Goal: Information Seeking & Learning: Find specific fact

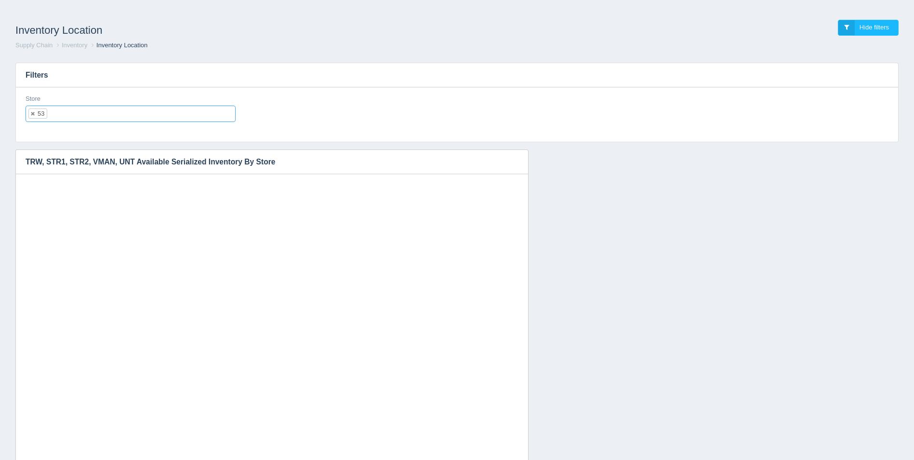
select select "53"
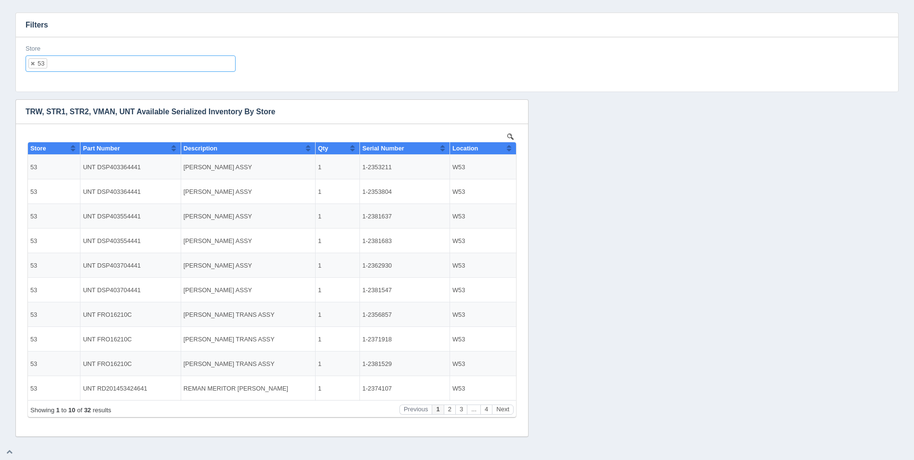
scroll to position [8, 0]
click at [512, 149] on button "Sort column ascending" at bounding box center [509, 148] width 6 height 12
click at [512, 149] on button "Sort column descending" at bounding box center [509, 148] width 6 height 12
click at [504, 411] on button "Next" at bounding box center [503, 409] width 22 height 10
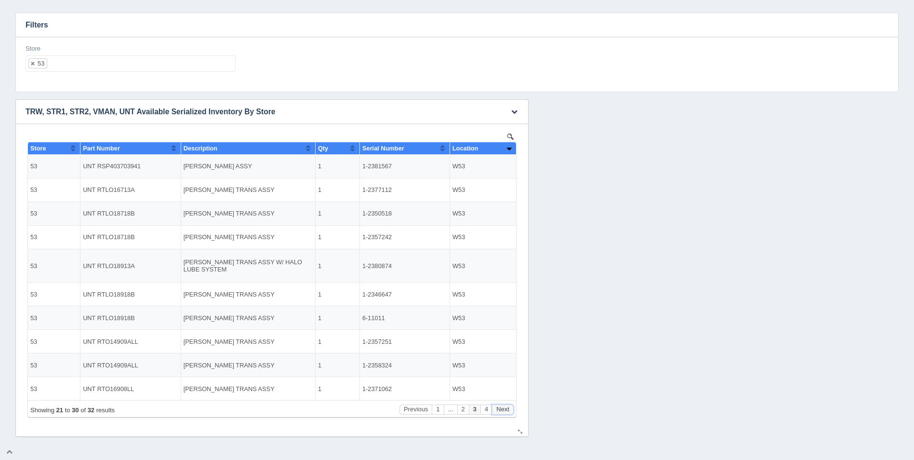
click at [504, 411] on button "Next" at bounding box center [503, 409] width 22 height 10
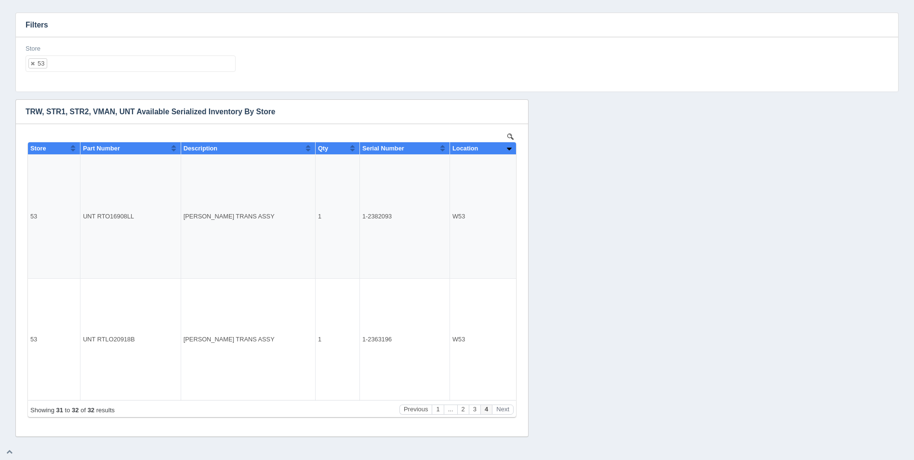
click at [114, 64] on ul "53" at bounding box center [131, 63] width 210 height 16
select select
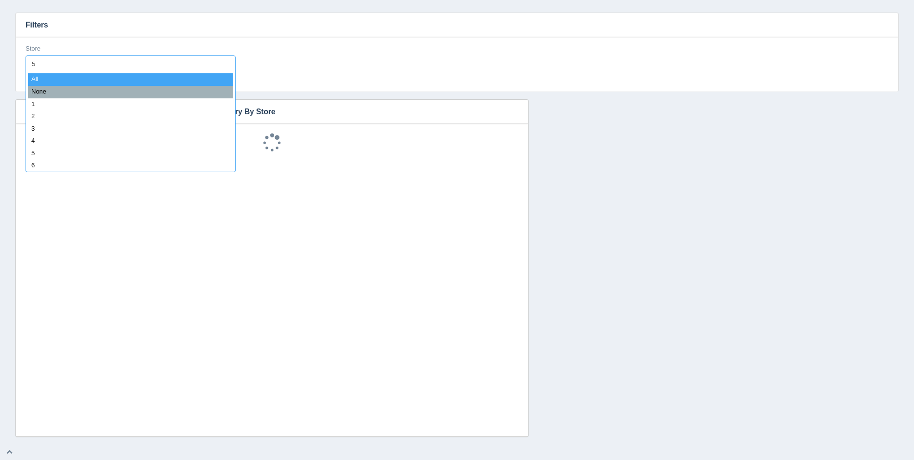
type input "54"
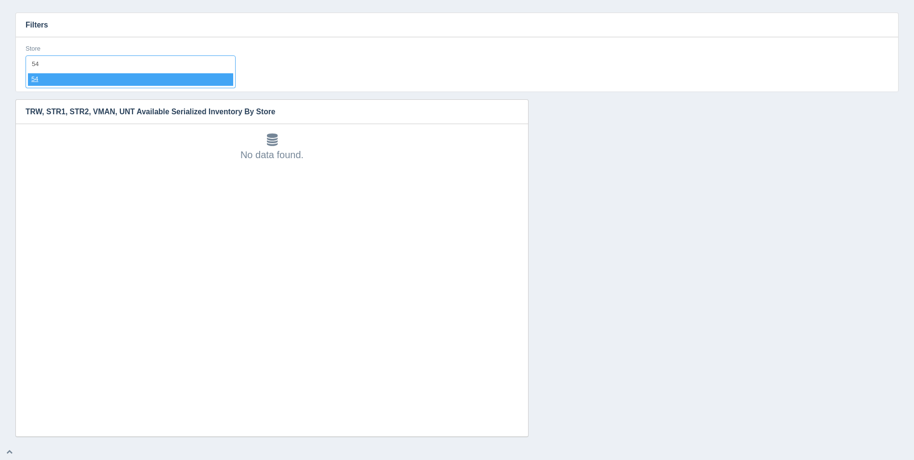
select select "54"
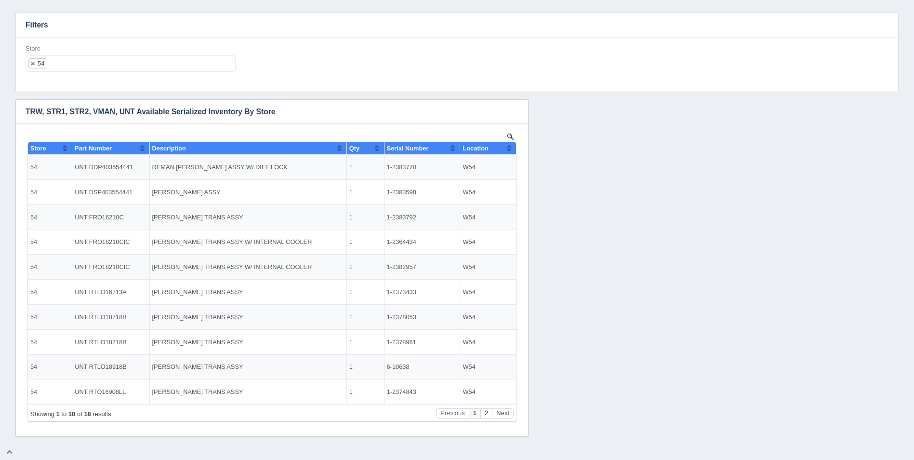
scroll to position [0, 0]
click at [512, 147] on th "Location" at bounding box center [488, 148] width 56 height 13
click at [508, 412] on button "Next" at bounding box center [503, 409] width 22 height 10
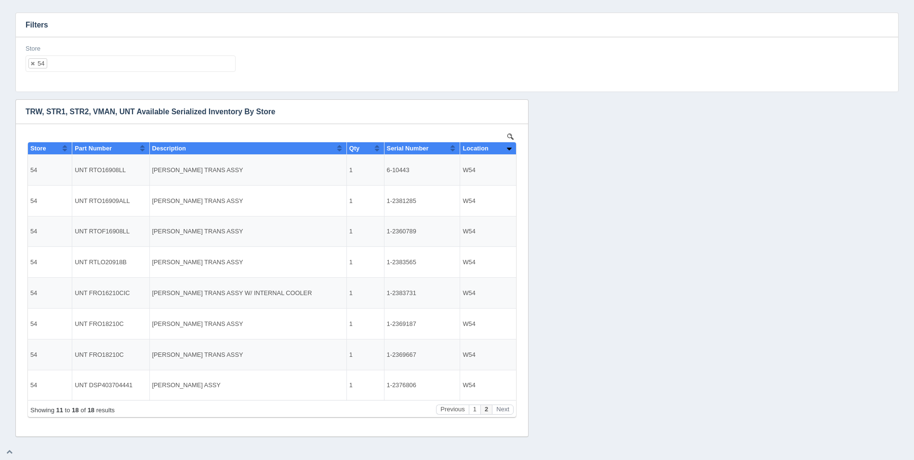
click at [114, 64] on ul "54" at bounding box center [131, 63] width 210 height 16
select select
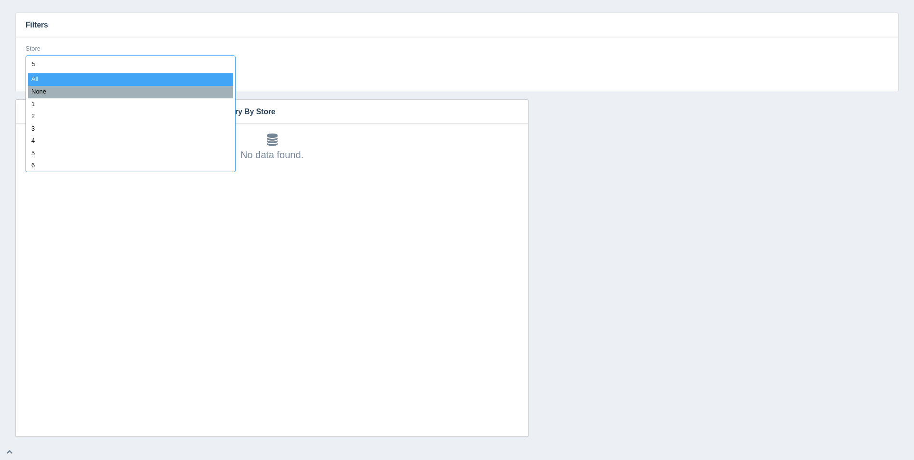
type input "55"
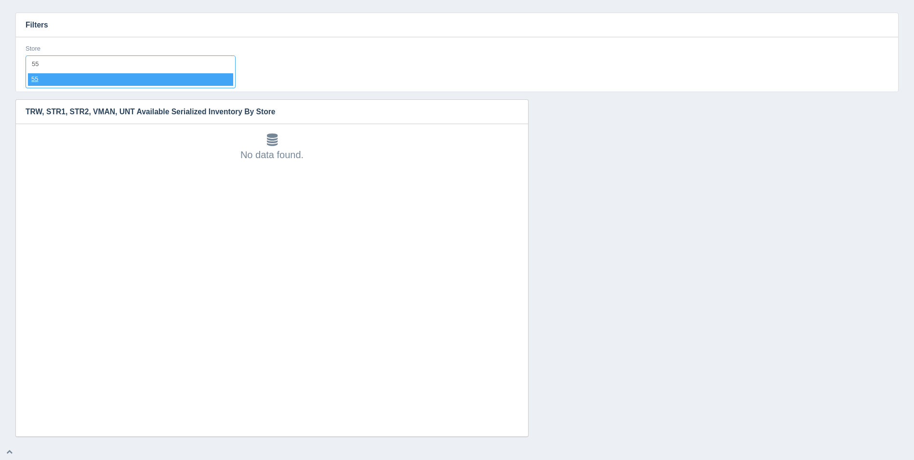
select select "55"
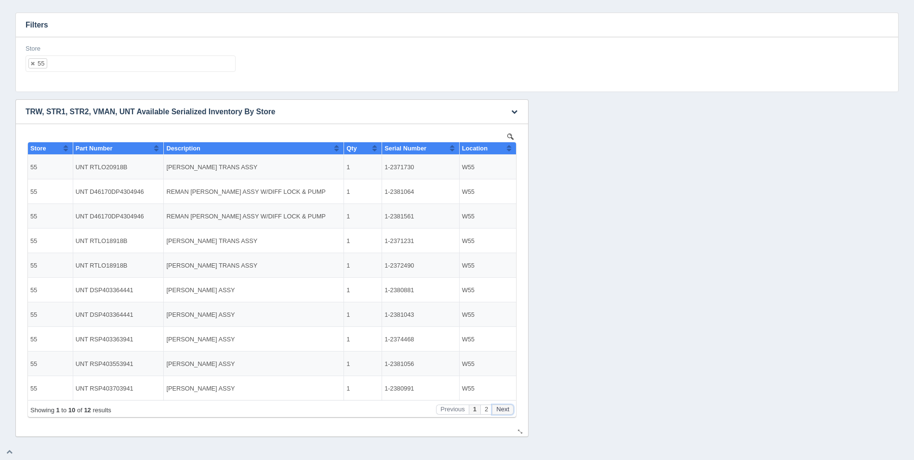
click at [509, 405] on button "Next" at bounding box center [503, 409] width 22 height 10
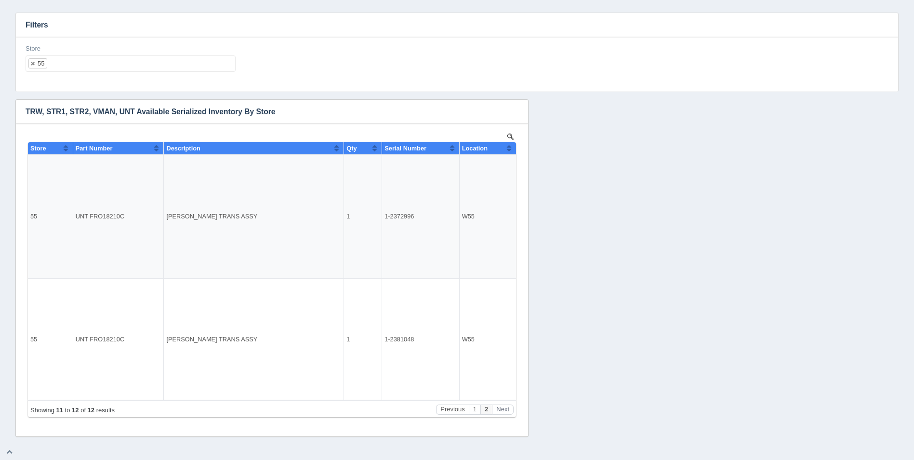
click at [79, 61] on ul "55" at bounding box center [131, 63] width 210 height 16
select select
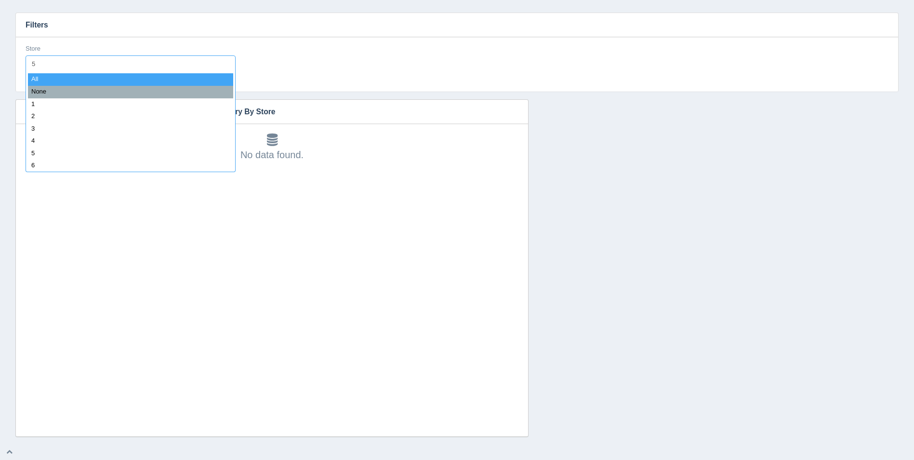
type input "56"
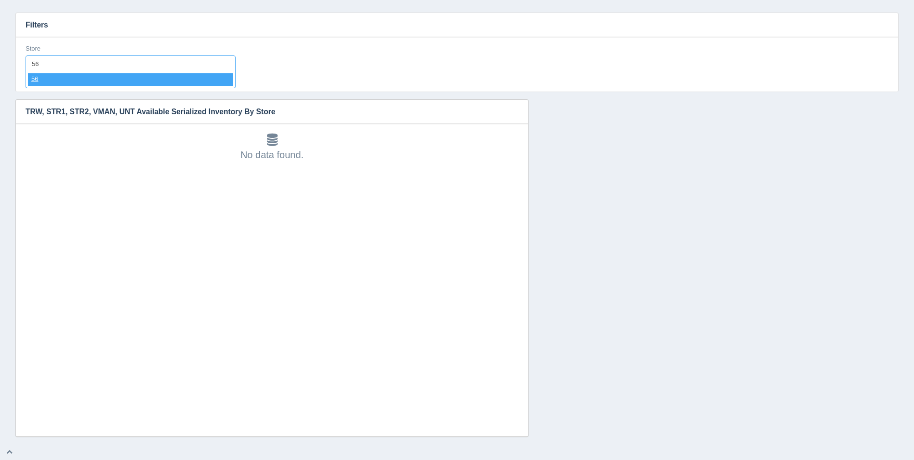
select select "56"
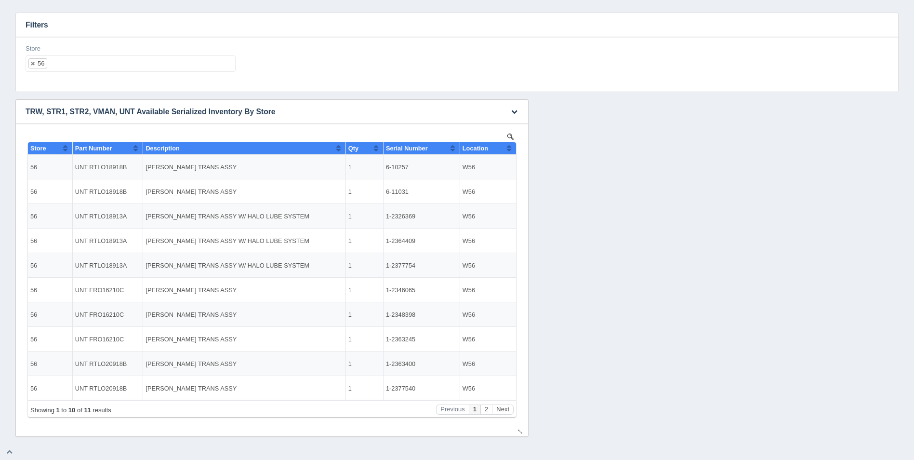
click at [508, 148] on button "Sort column ascending" at bounding box center [509, 148] width 6 height 12
click at [509, 148] on button "Sort column descending" at bounding box center [509, 148] width 6 height 12
click at [507, 413] on button "Next" at bounding box center [503, 409] width 22 height 10
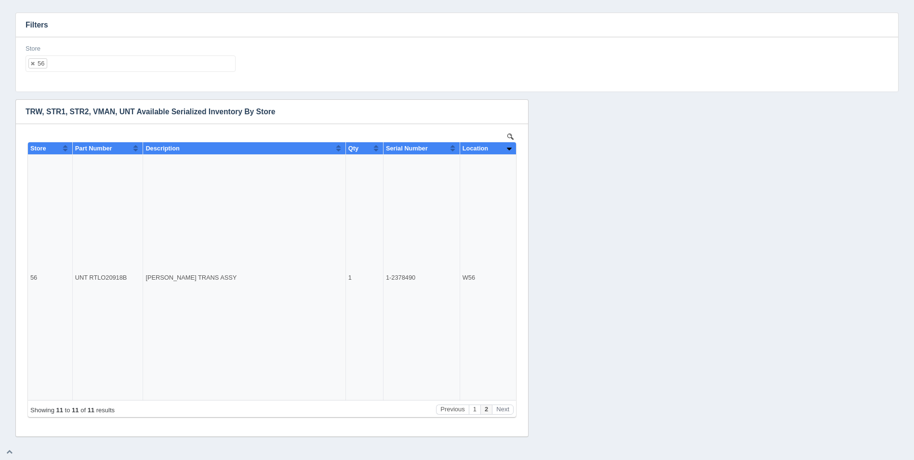
click at [85, 67] on ul "56" at bounding box center [131, 63] width 210 height 16
select select
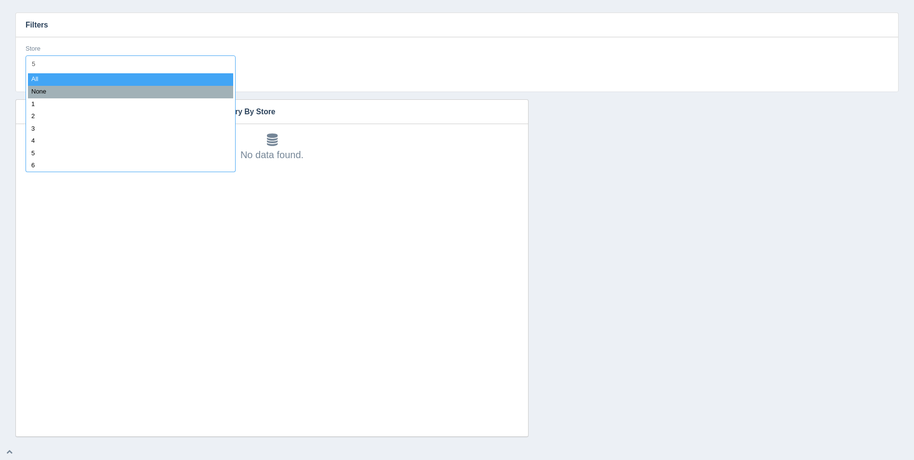
type input "57"
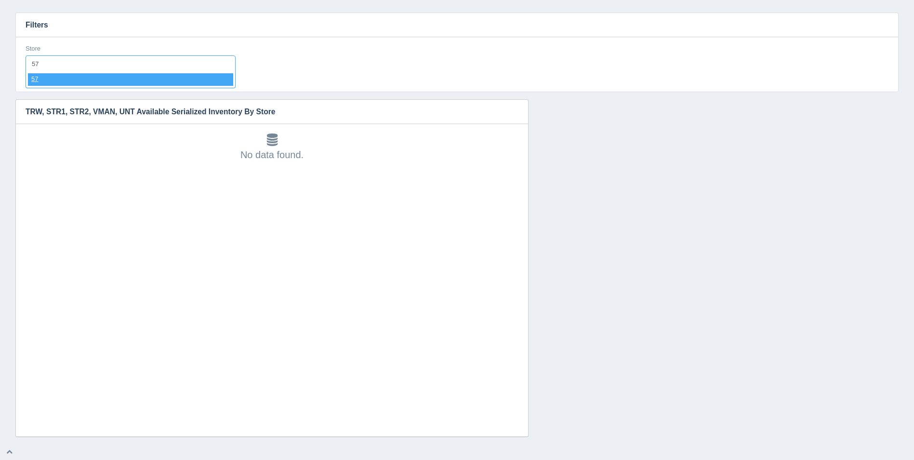
select select "57"
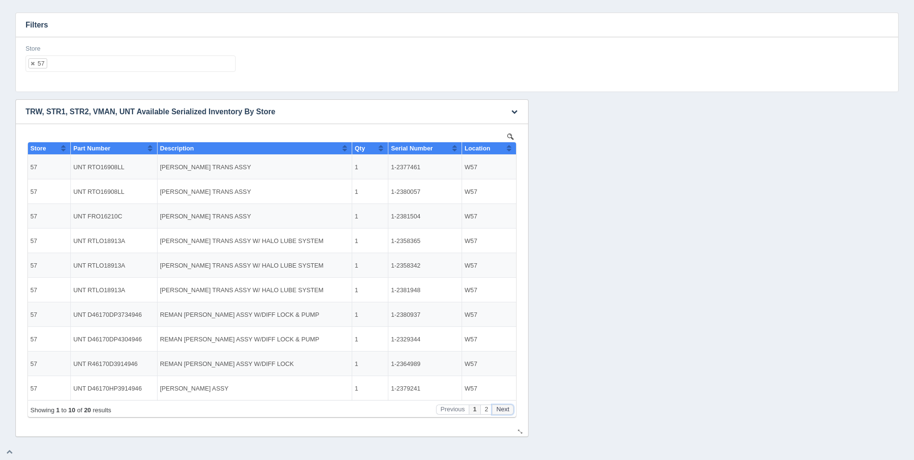
click at [503, 412] on button "Next" at bounding box center [503, 409] width 22 height 10
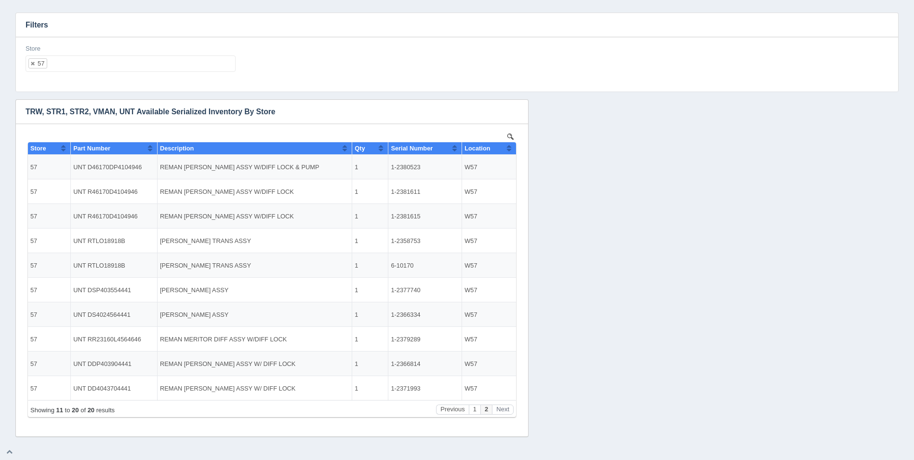
click at [62, 65] on input "text" at bounding box center [55, 63] width 16 height 15
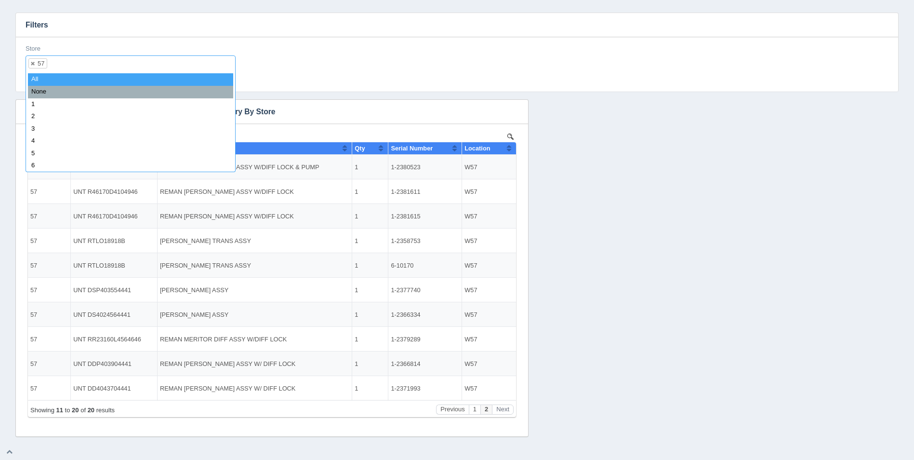
select select
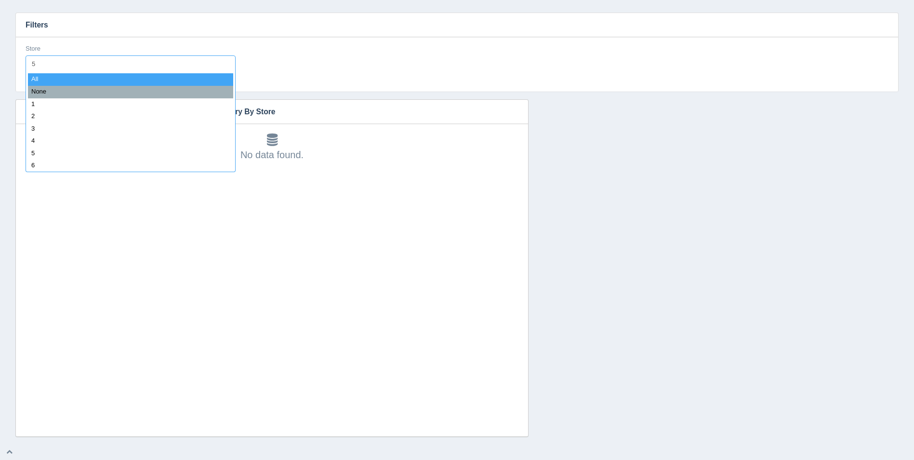
type input "58"
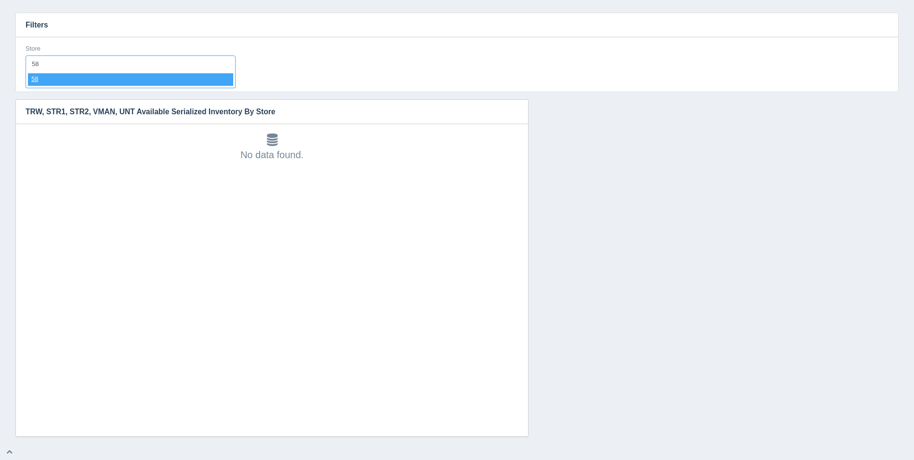
select select "58"
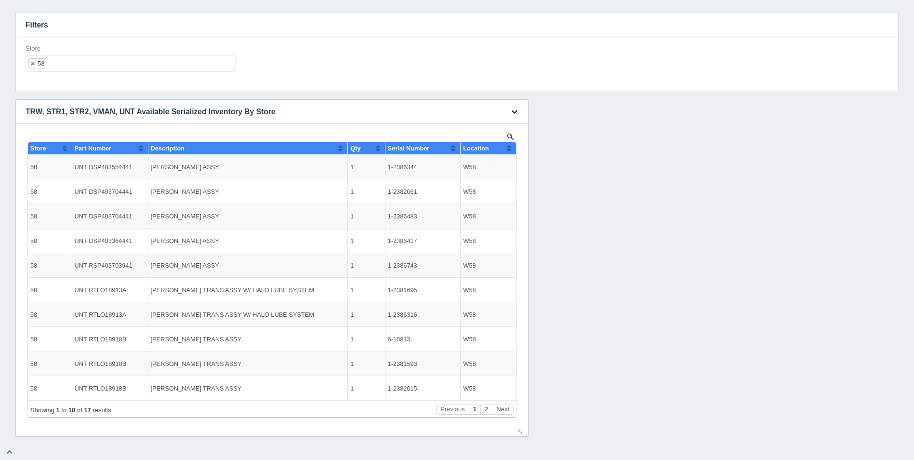
click at [507, 148] on button "Sort column ascending" at bounding box center [509, 148] width 6 height 12
click at [507, 148] on button "Sort column descending" at bounding box center [509, 148] width 6 height 12
click at [508, 408] on button "Next" at bounding box center [503, 409] width 22 height 10
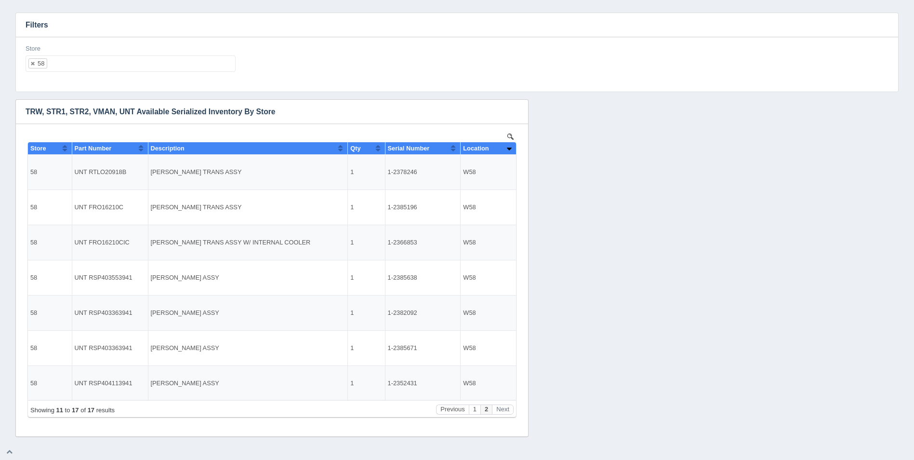
drag, startPoint x: 161, startPoint y: 77, endPoint x: 158, endPoint y: 65, distance: 12.3
click at [160, 72] on div "Store 58 All None 1 2 3 4 5 6 7 8 9 10 11 12 13 14 15 16 17 18 19 20 21 22 23 2…" at bounding box center [131, 61] width 218 height 35
click at [158, 65] on ul "58" at bounding box center [131, 63] width 210 height 16
select select
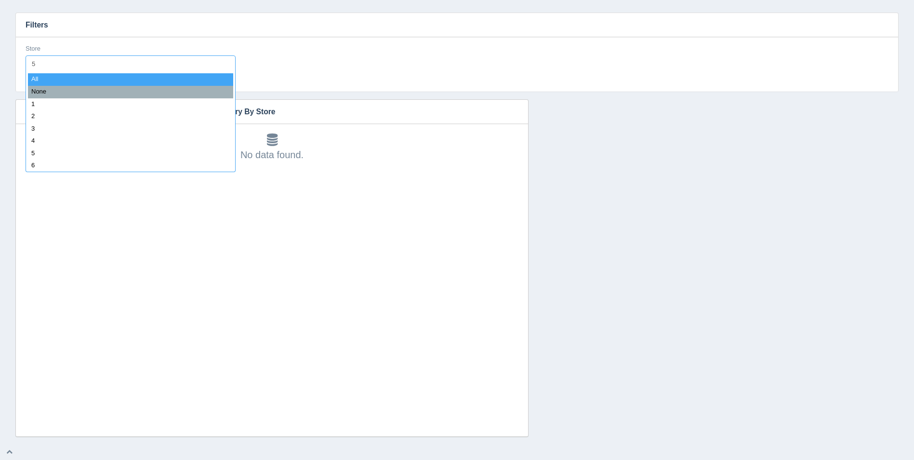
type input "59"
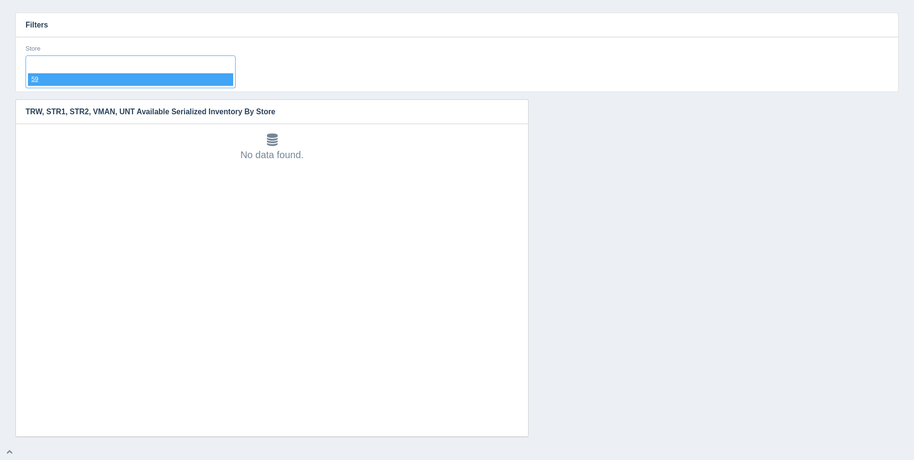
select select "59"
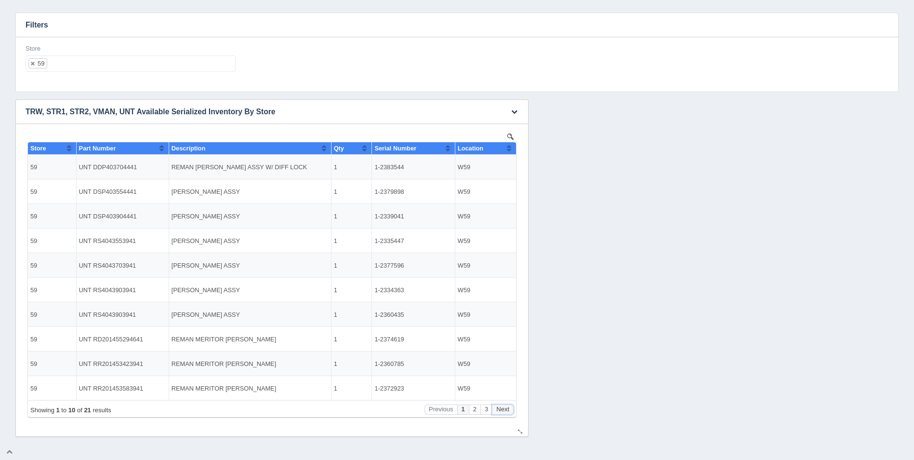
click at [508, 409] on button "Next" at bounding box center [503, 409] width 22 height 10
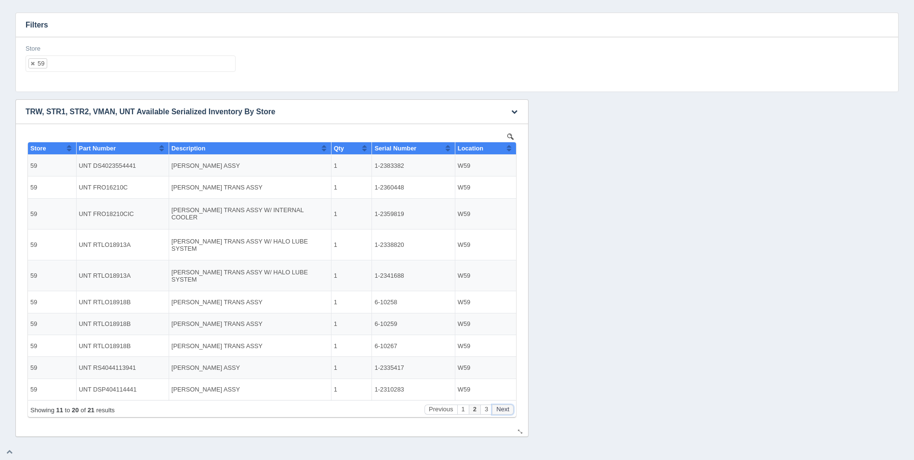
click at [509, 409] on button "Next" at bounding box center [503, 409] width 22 height 10
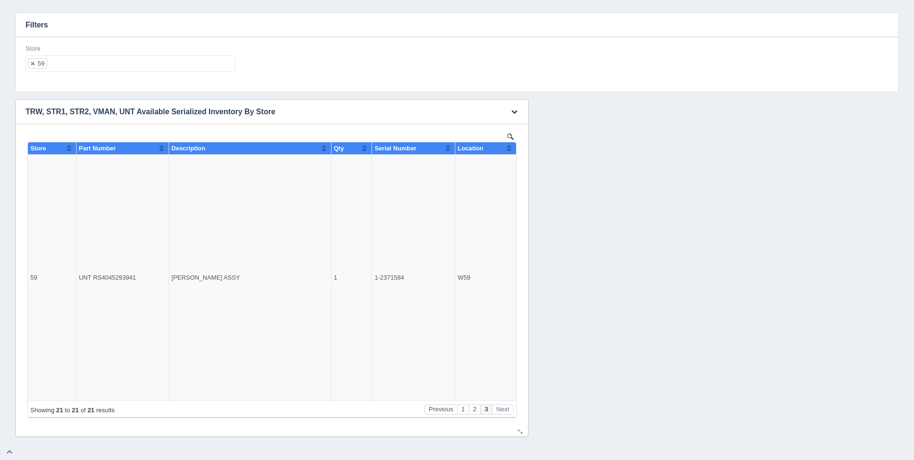
click at [510, 148] on button "Sort column ascending" at bounding box center [509, 148] width 6 height 12
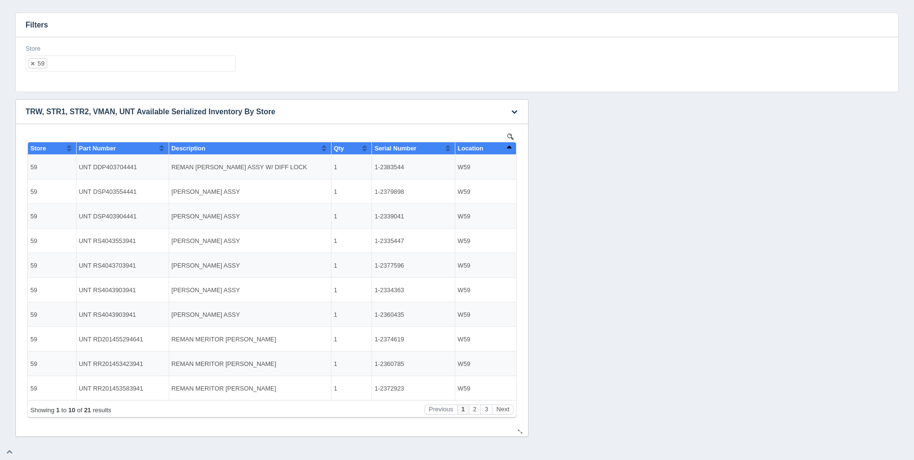
click at [510, 148] on button "Sort column descending" at bounding box center [509, 148] width 6 height 12
click at [127, 69] on ul "59" at bounding box center [131, 63] width 210 height 16
select select
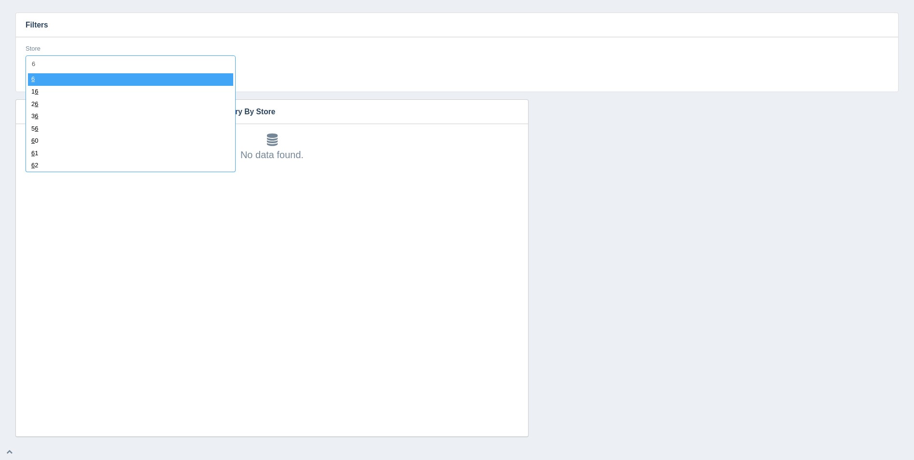
type input "60"
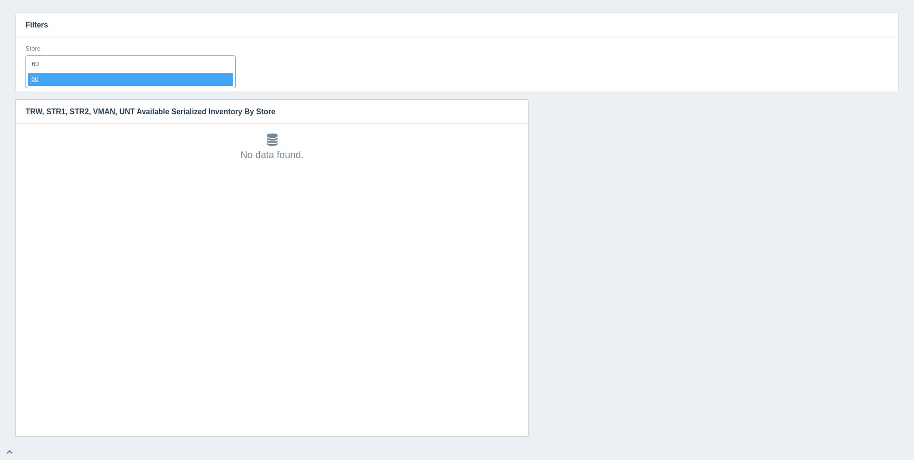
select select "60"
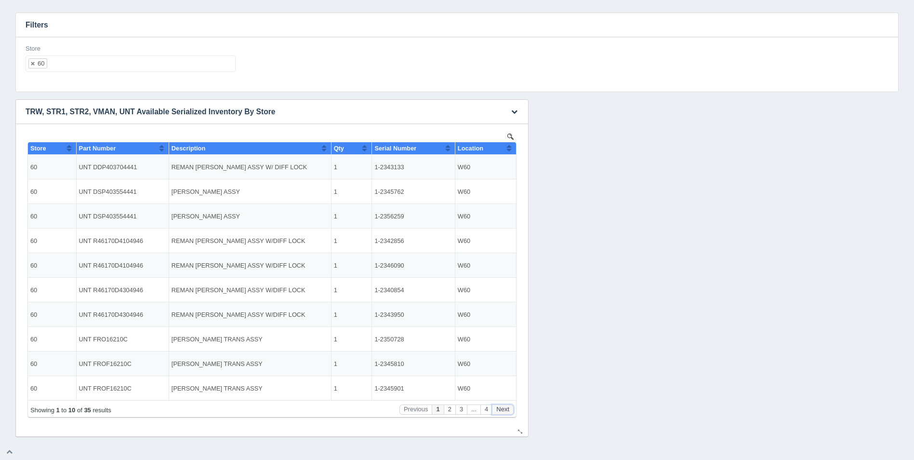
click at [508, 410] on button "Next" at bounding box center [503, 409] width 22 height 10
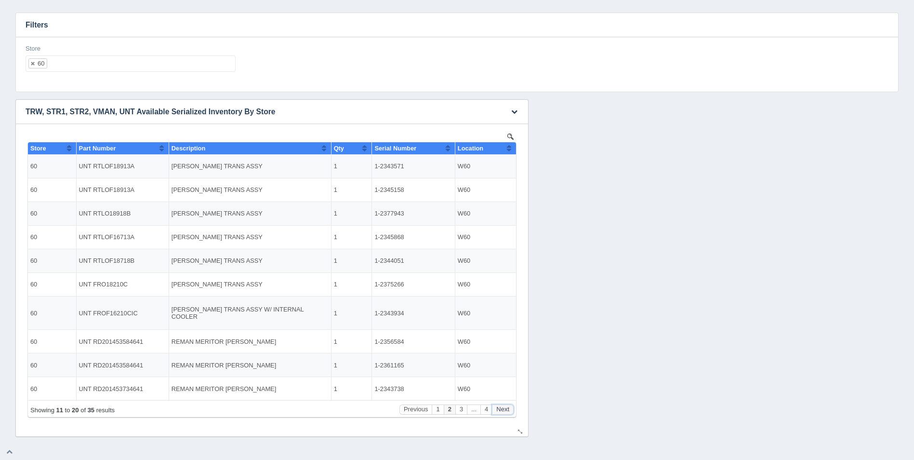
click at [508, 410] on button "Next" at bounding box center [503, 409] width 22 height 10
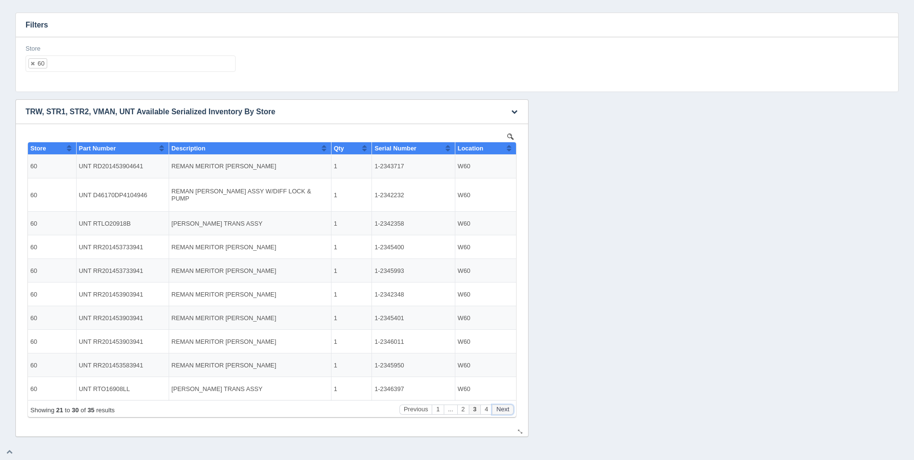
click at [508, 410] on button "Next" at bounding box center [503, 409] width 22 height 10
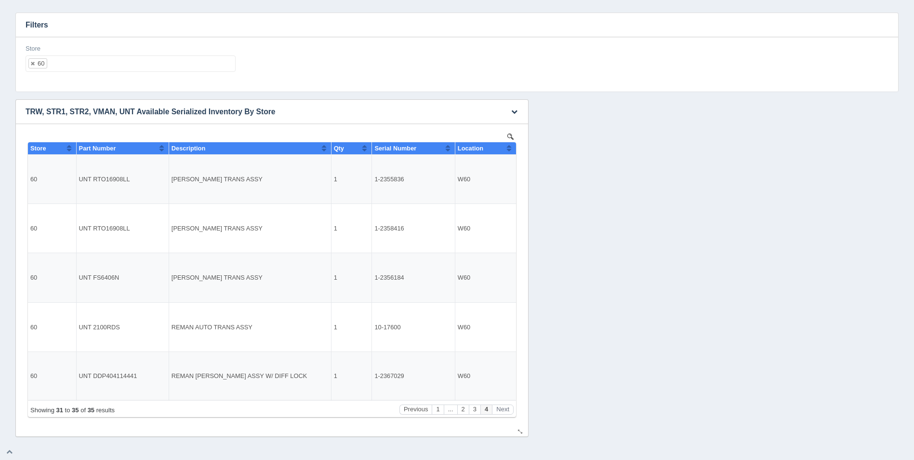
click at [508, 148] on button "Sort column ascending" at bounding box center [509, 148] width 6 height 12
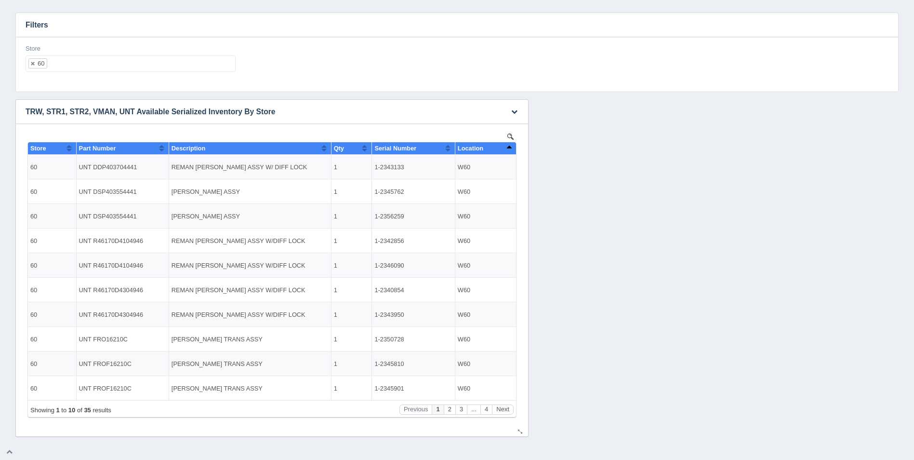
click at [508, 148] on button "Sort column descending" at bounding box center [509, 148] width 6 height 12
click at [147, 66] on ul "60" at bounding box center [131, 63] width 210 height 16
select select
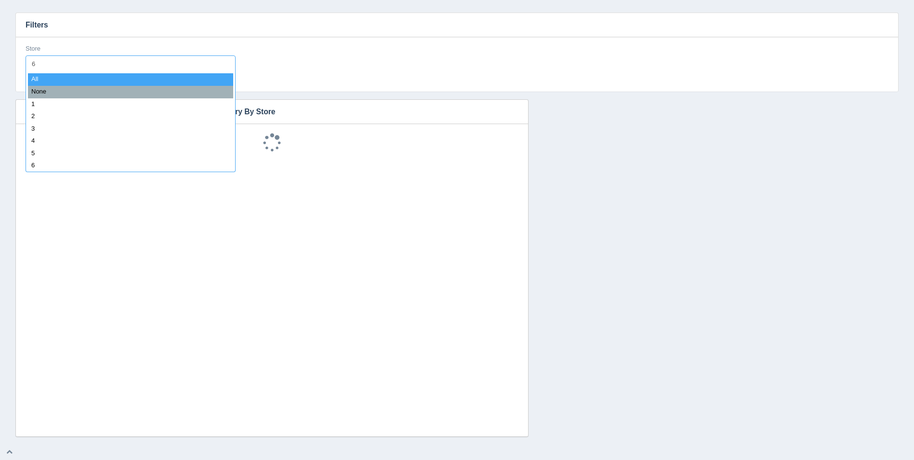
type input "61"
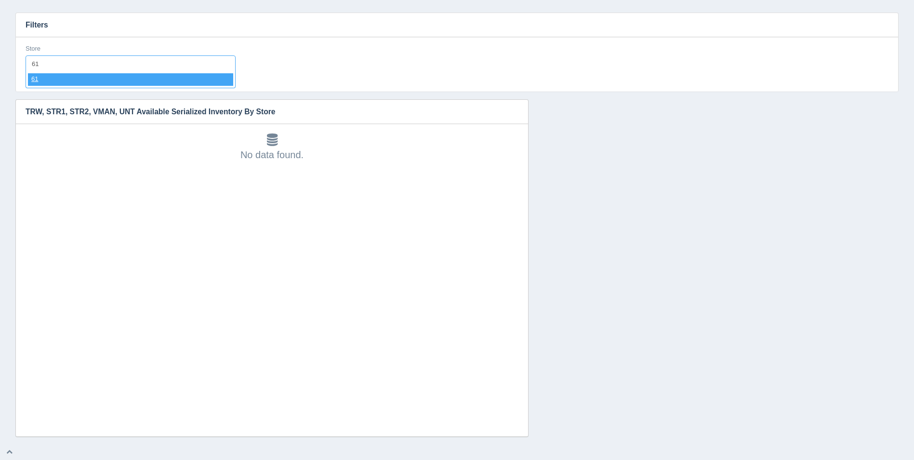
select select "61"
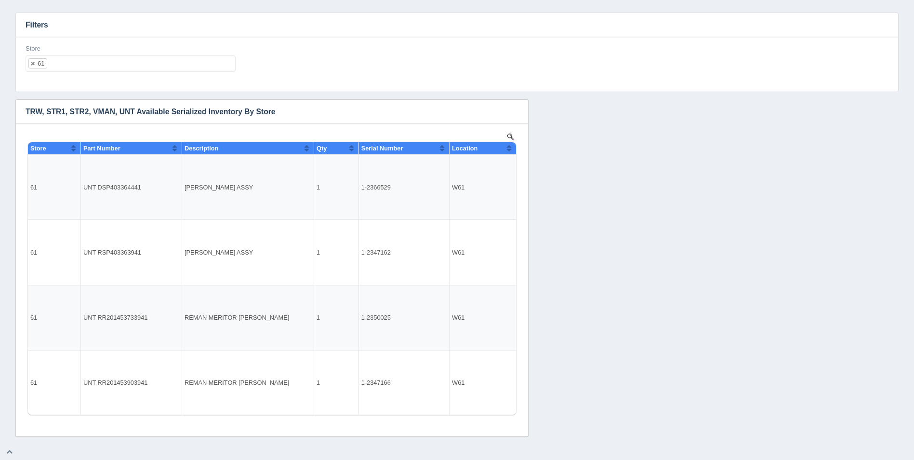
select select
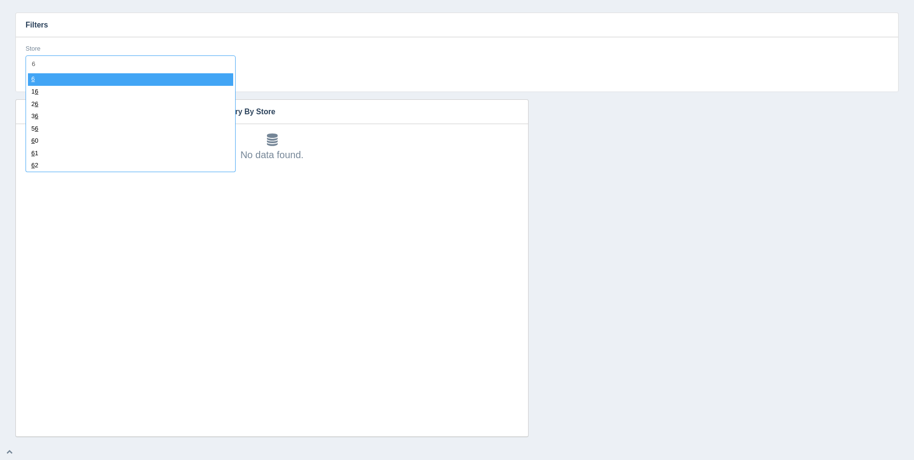
type input "62"
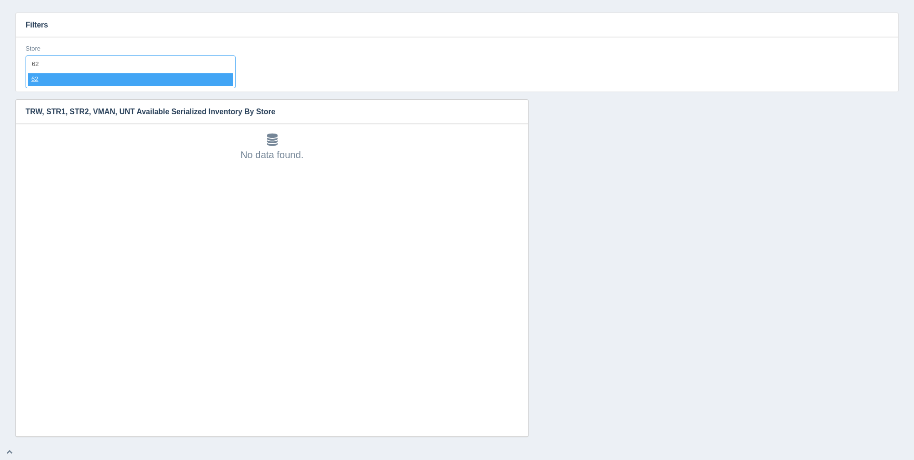
select select "62"
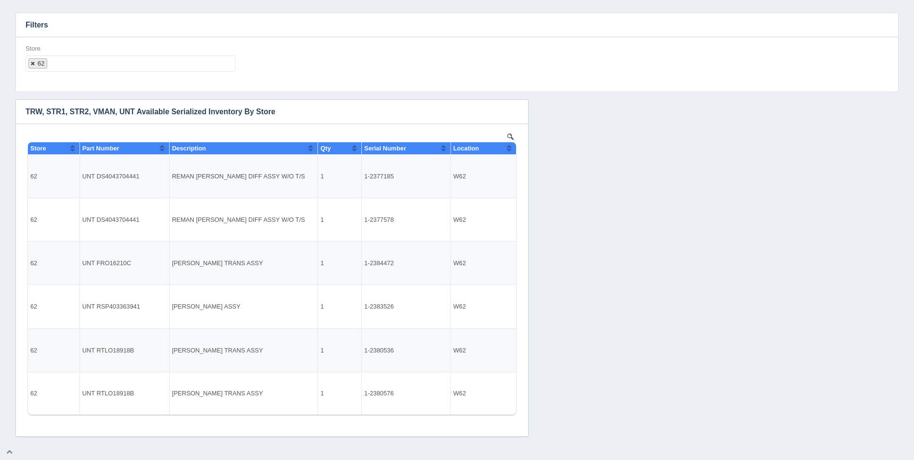
select select
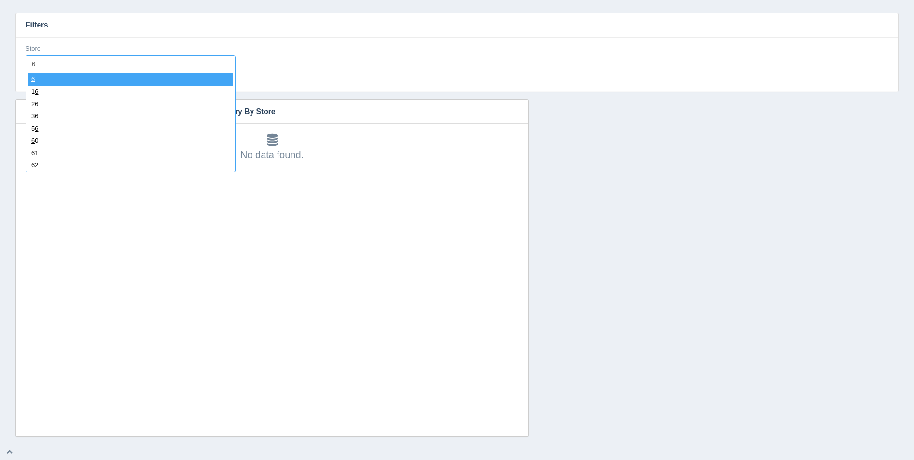
type input "63"
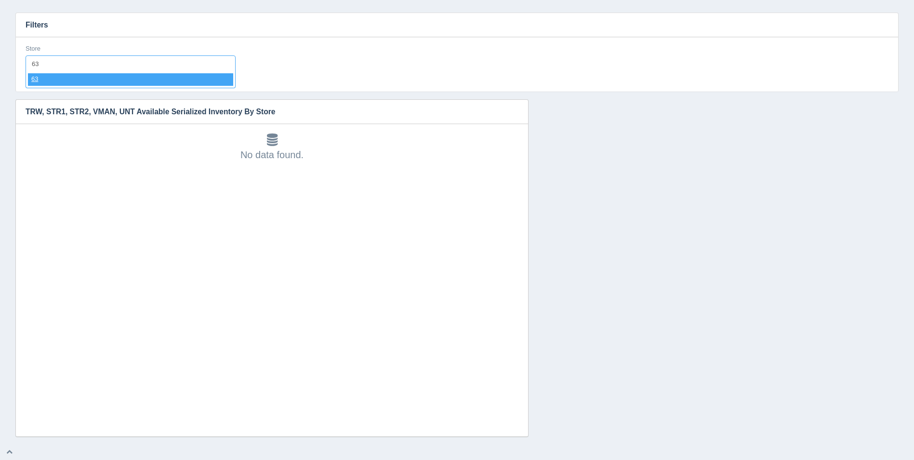
select select "63"
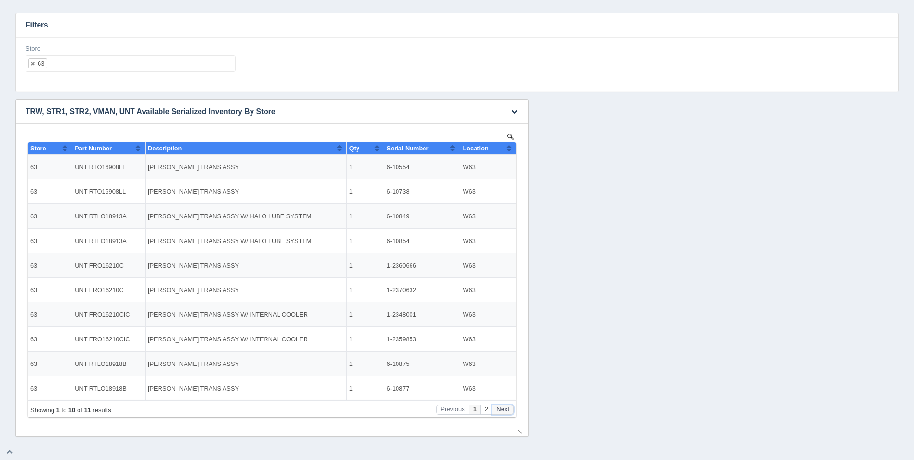
click at [506, 410] on button "Next" at bounding box center [503, 409] width 22 height 10
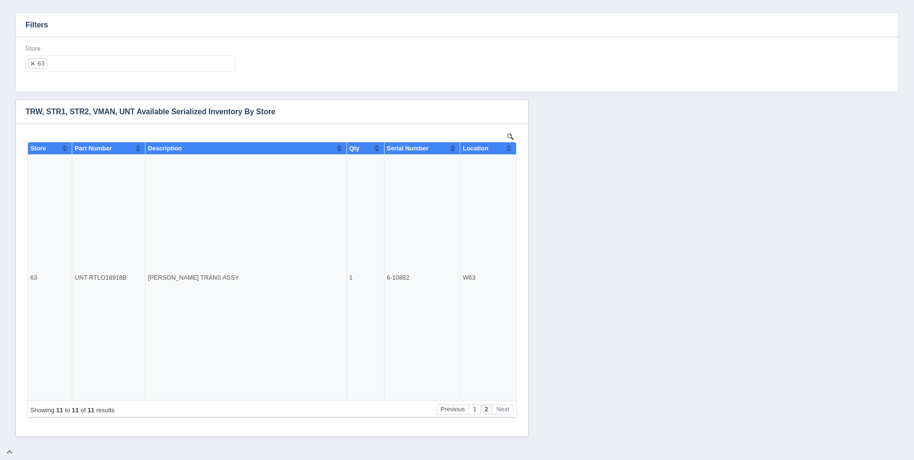
click at [133, 58] on ul "63" at bounding box center [131, 63] width 210 height 16
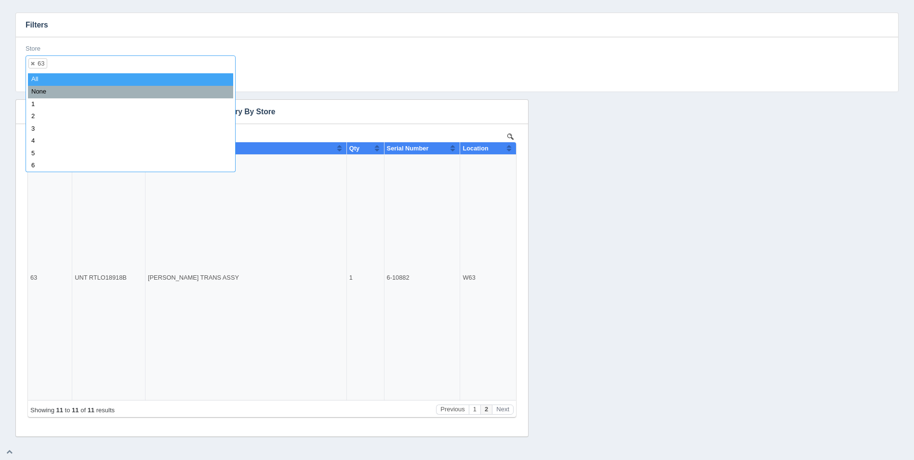
select select
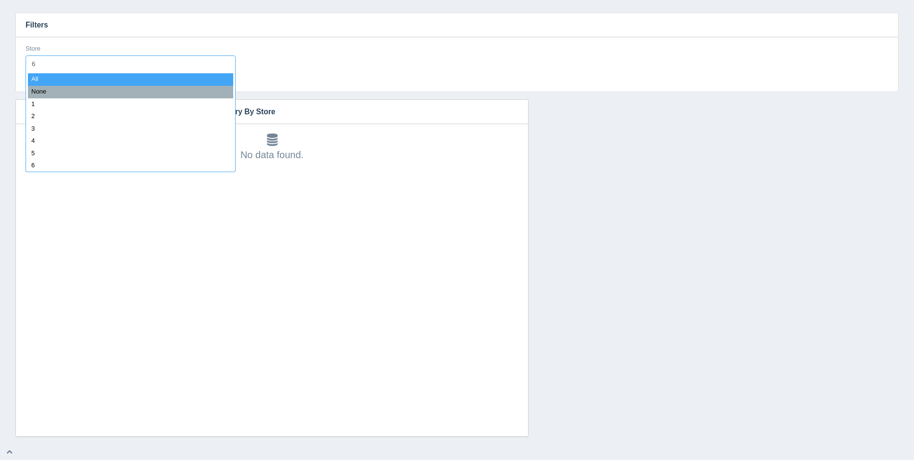
type input "64"
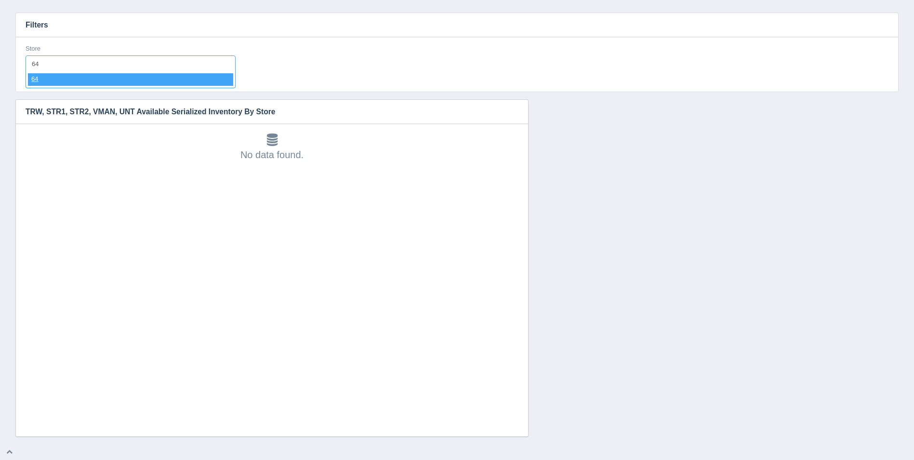
select select "64"
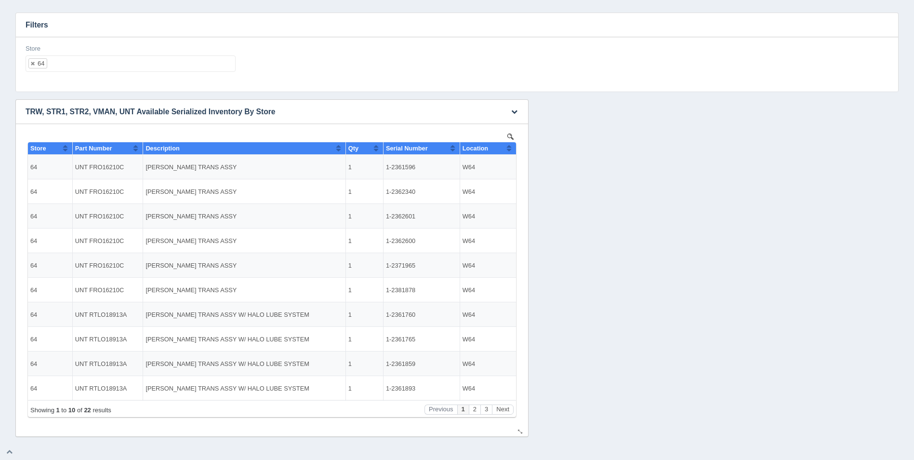
click at [510, 147] on button "Sort column ascending" at bounding box center [509, 148] width 6 height 12
click at [510, 147] on button "Sort column descending" at bounding box center [509, 148] width 6 height 12
click at [497, 410] on button "Next" at bounding box center [503, 409] width 22 height 10
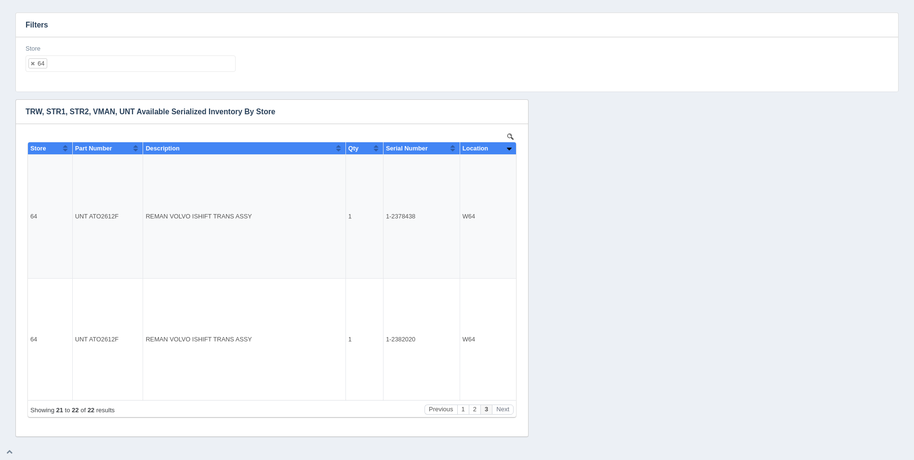
click at [81, 61] on ul "64" at bounding box center [131, 63] width 210 height 16
select select
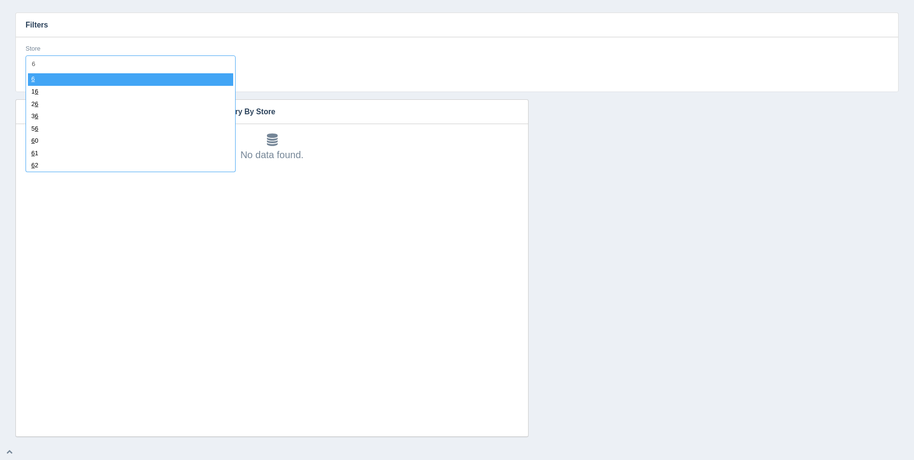
type input "65"
select select "65"
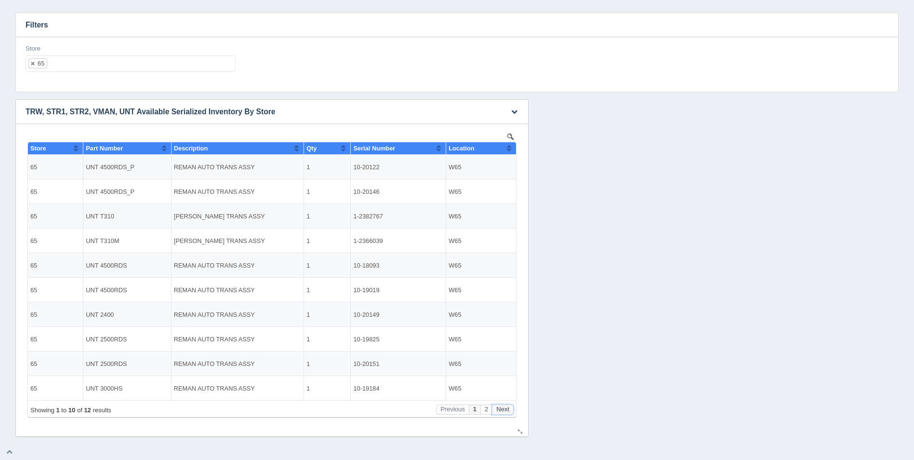
click at [507, 411] on button "Next" at bounding box center [503, 409] width 22 height 10
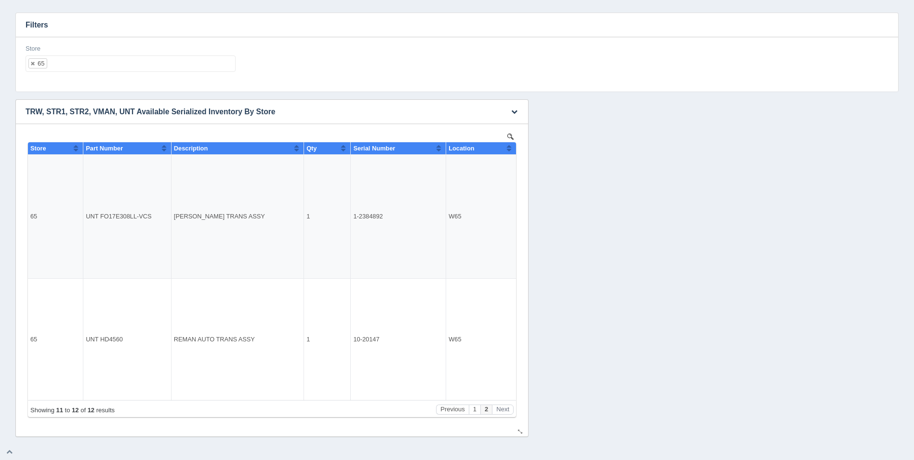
click at [510, 152] on button "Sort column ascending" at bounding box center [509, 148] width 6 height 12
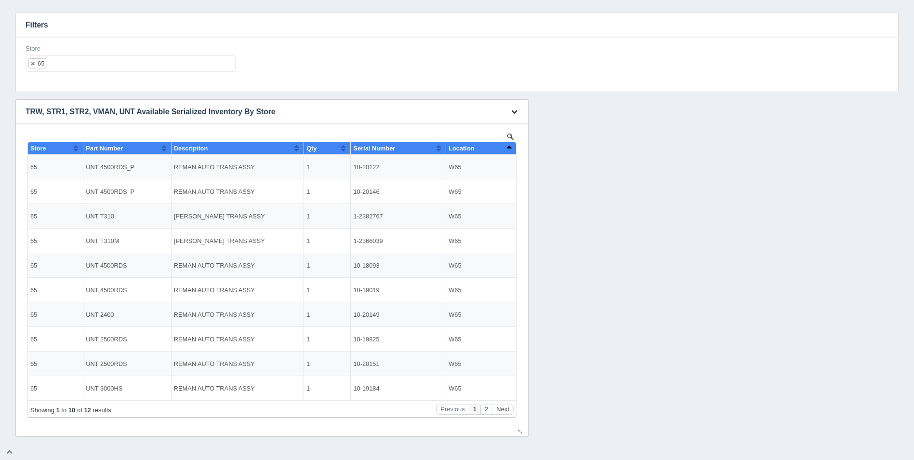
click at [510, 152] on button "Sort column descending" at bounding box center [509, 148] width 6 height 12
click at [64, 62] on ul "65" at bounding box center [131, 63] width 210 height 16
select select
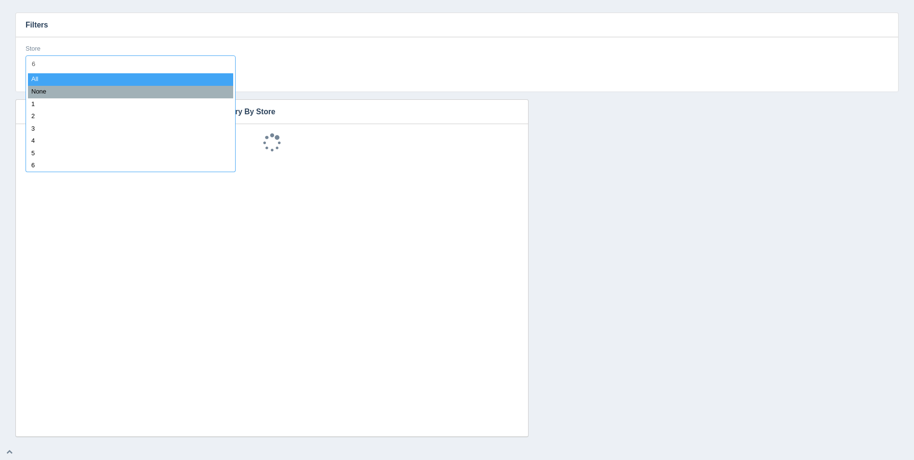
type input "66"
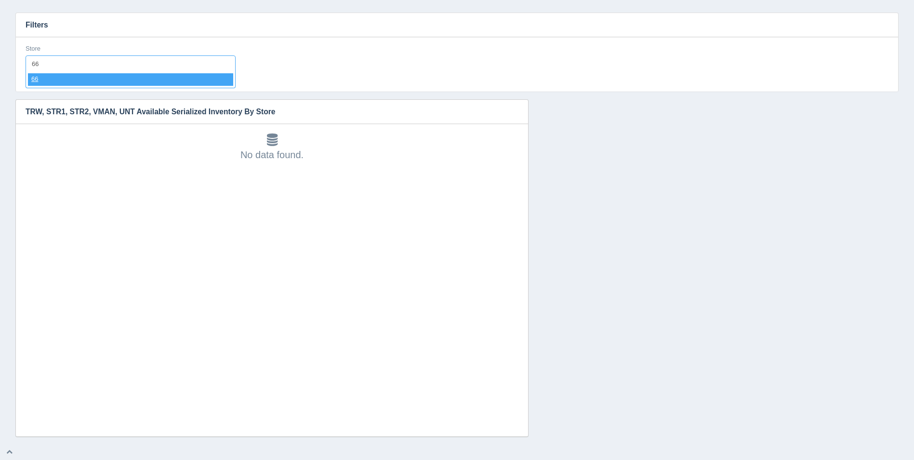
select select "66"
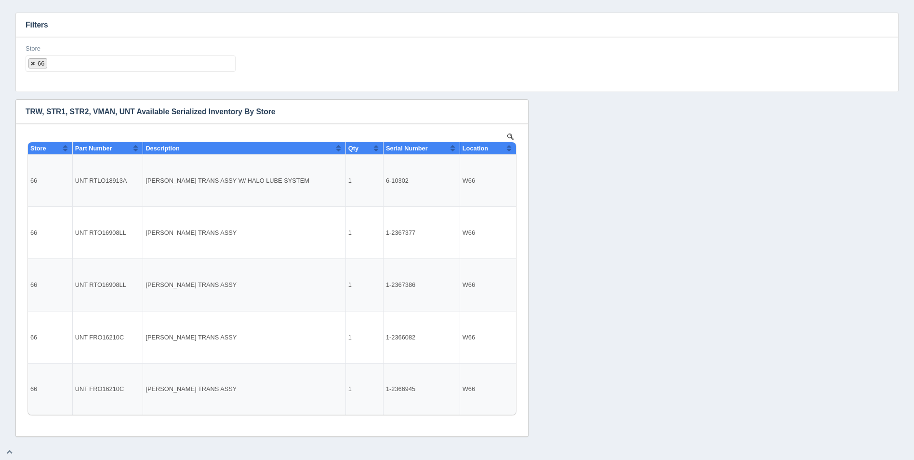
select select
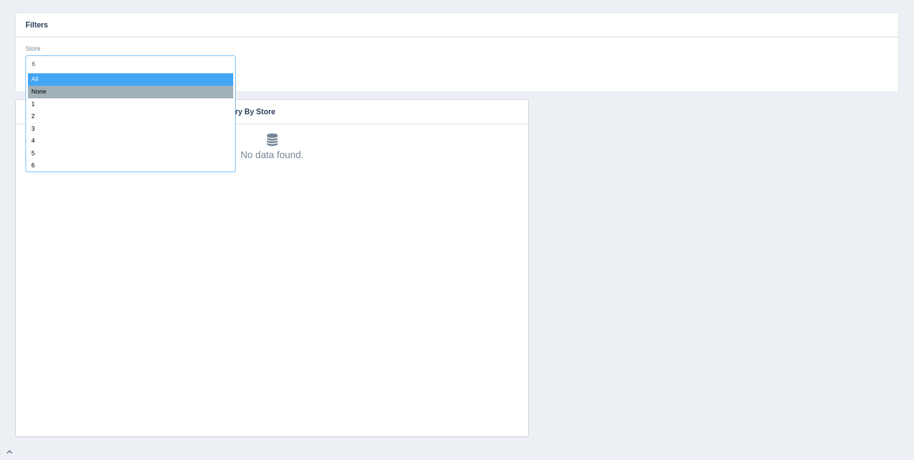
type input "67"
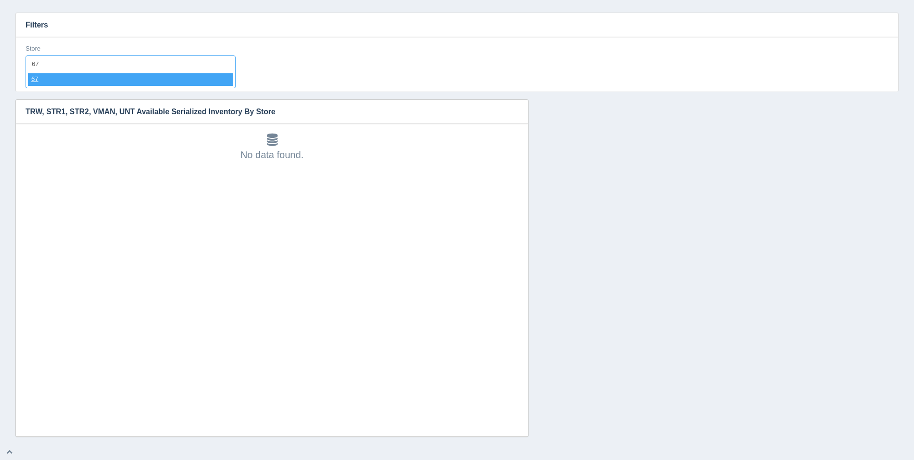
select select "67"
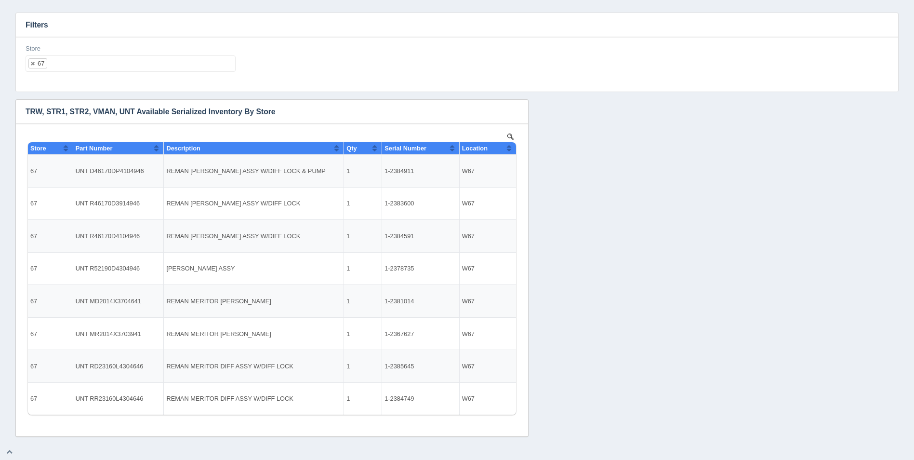
select select
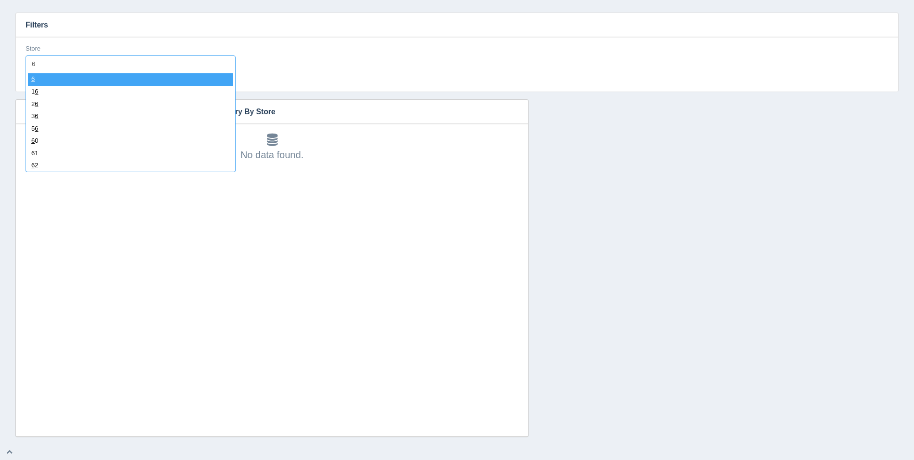
type input "68"
select select "68"
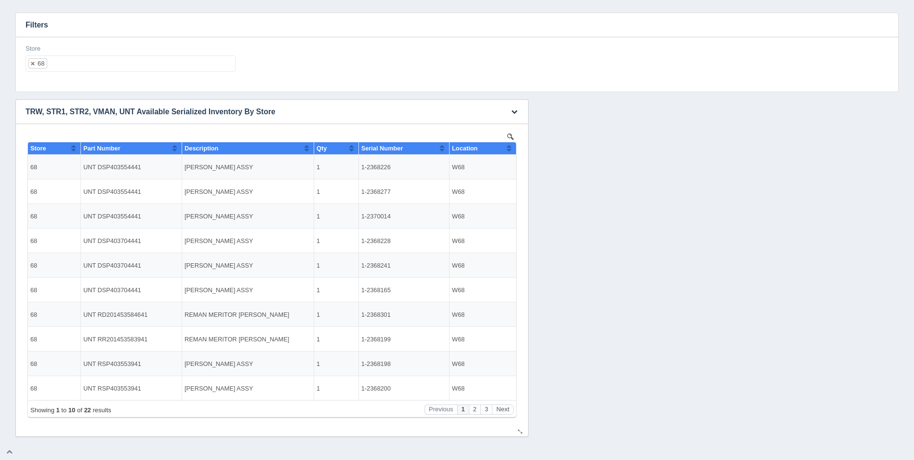
click at [510, 148] on button "Sort column ascending" at bounding box center [509, 148] width 6 height 12
click at [510, 148] on button "Sort column descending" at bounding box center [509, 148] width 6 height 12
click at [500, 411] on button "Next" at bounding box center [503, 409] width 22 height 10
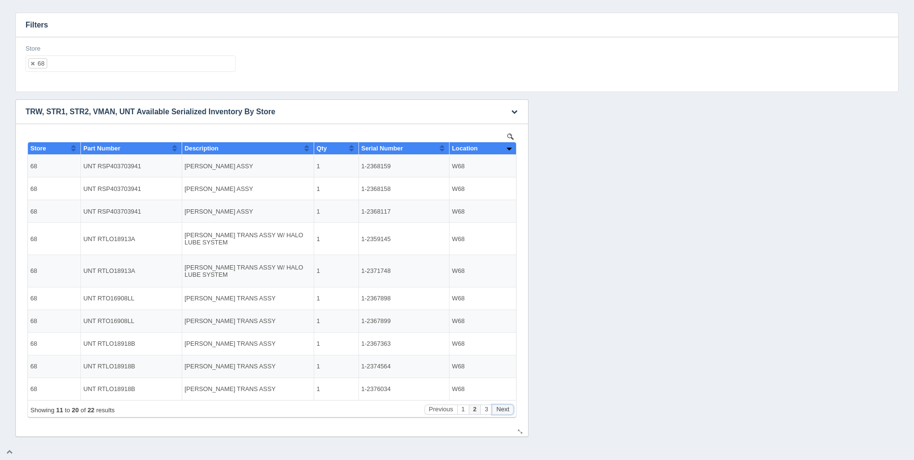
click at [500, 411] on button "Next" at bounding box center [503, 409] width 22 height 10
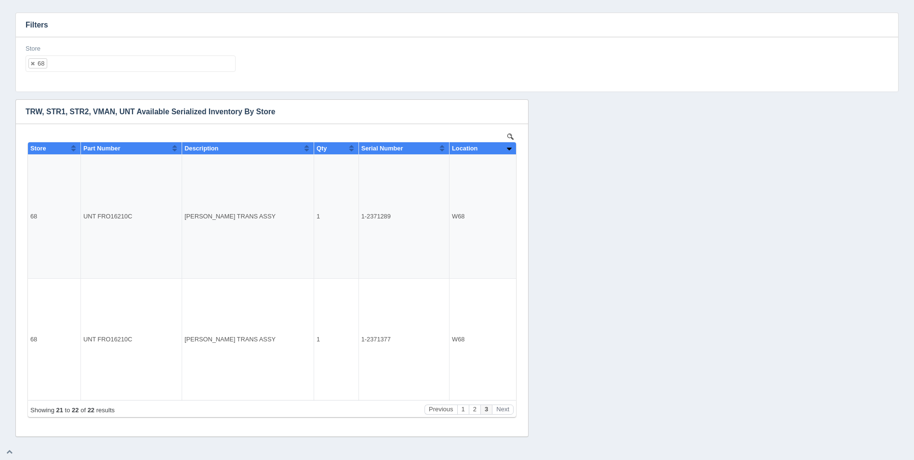
click at [162, 57] on ul "68" at bounding box center [131, 63] width 210 height 16
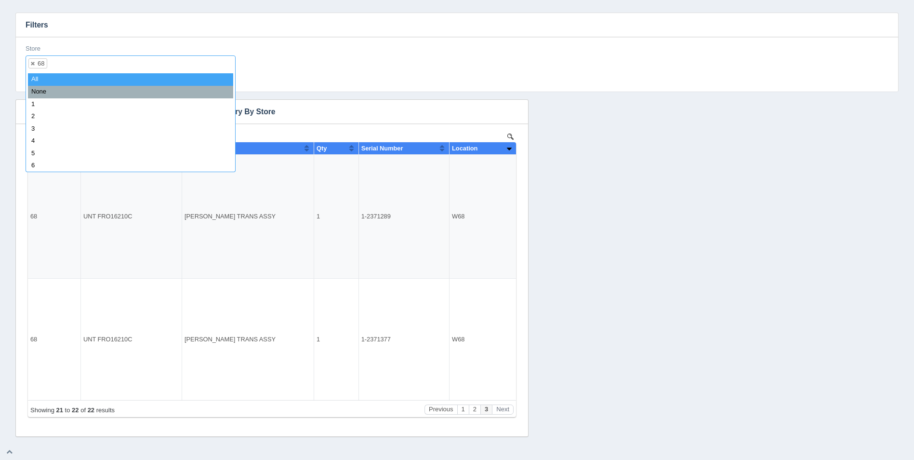
select select
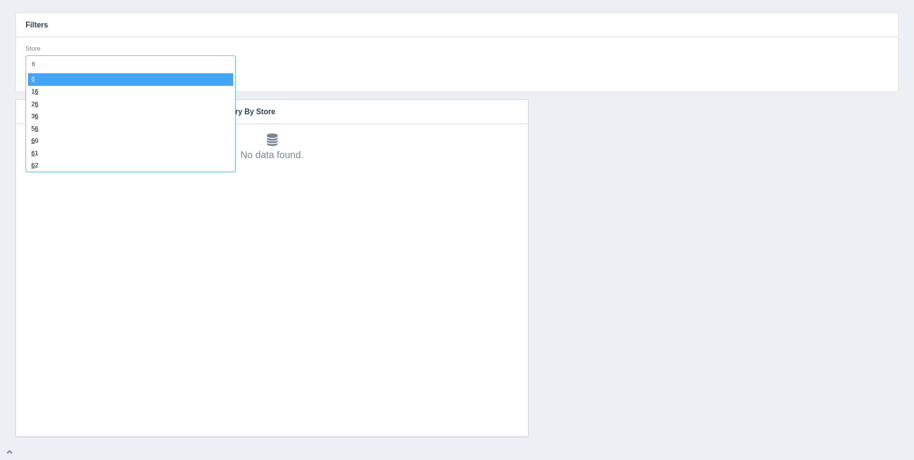
type input "69"
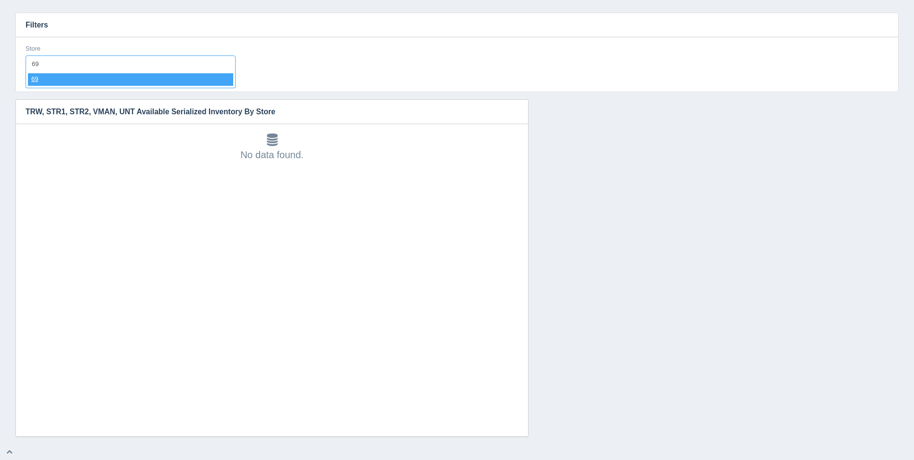
select select "69"
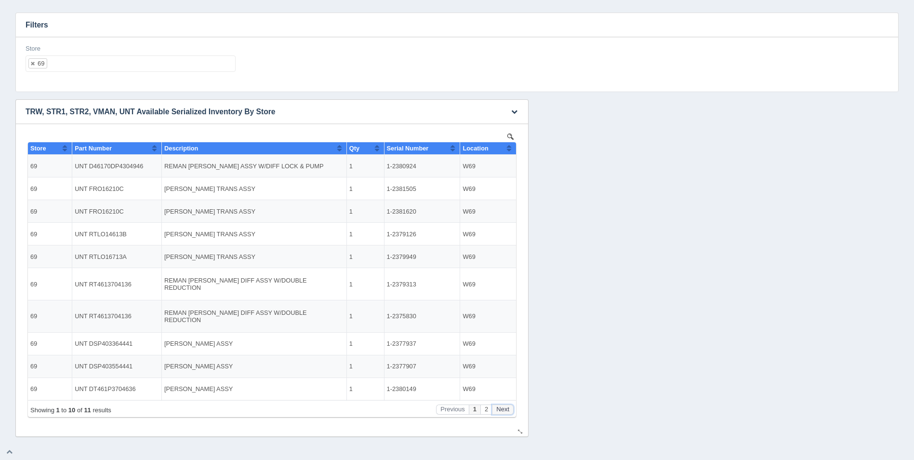
click at [507, 411] on button "Next" at bounding box center [503, 409] width 22 height 10
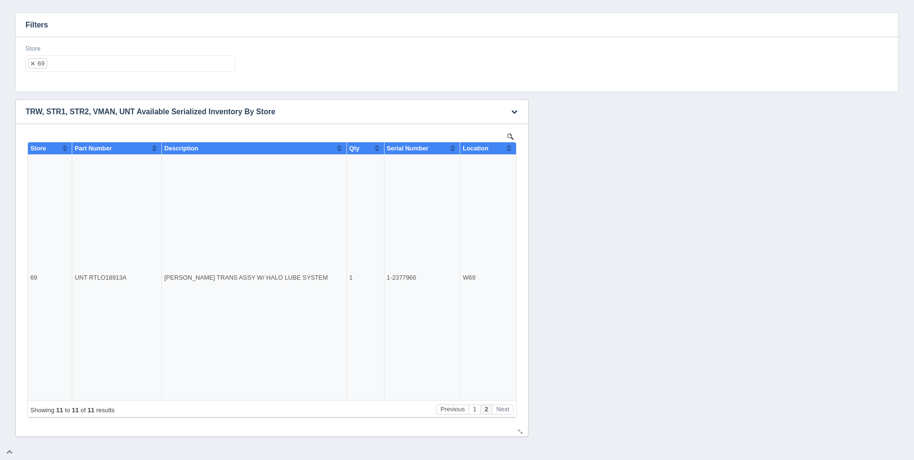
click at [507, 146] on button "Sort column ascending" at bounding box center [509, 148] width 6 height 12
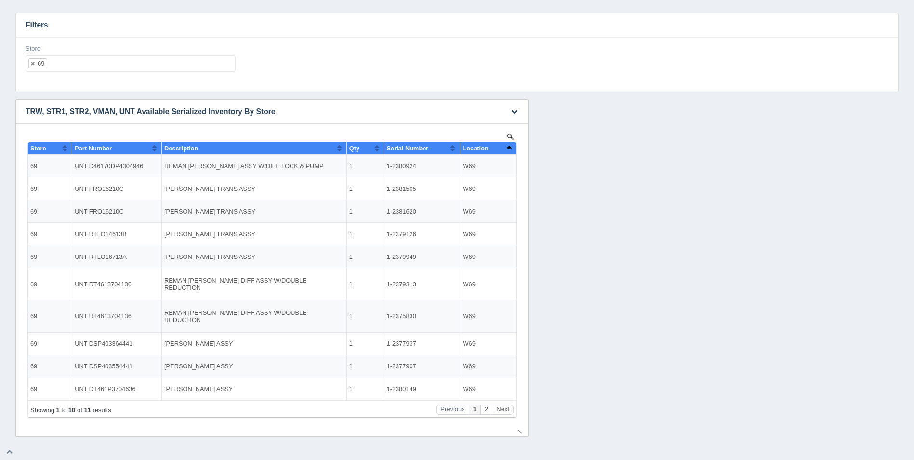
click at [507, 146] on button "Sort column descending" at bounding box center [509, 148] width 6 height 12
click at [102, 64] on ul "69" at bounding box center [131, 63] width 210 height 16
select select
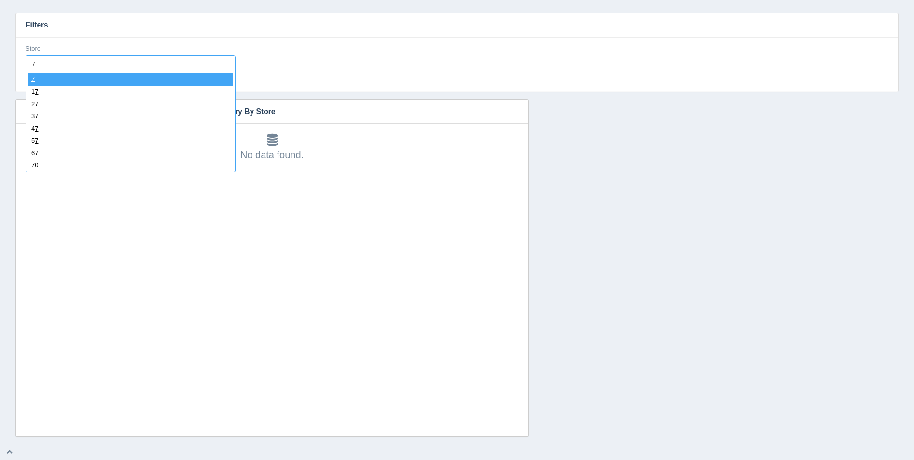
type input "70"
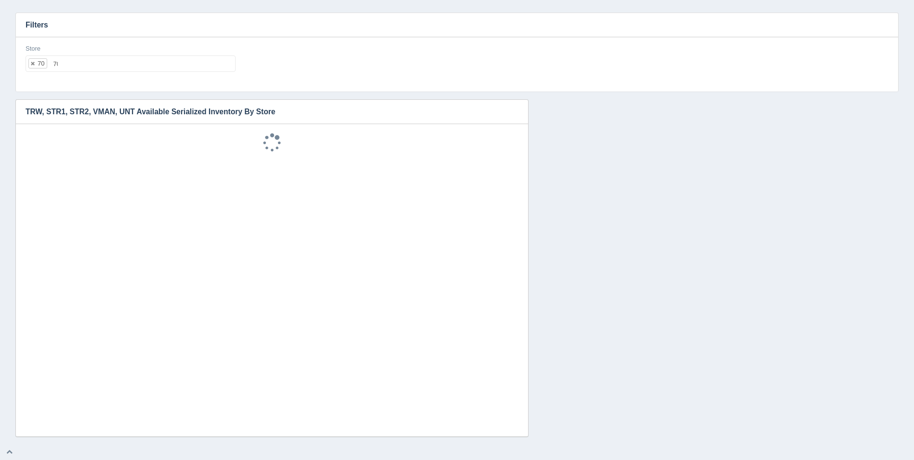
select select "70"
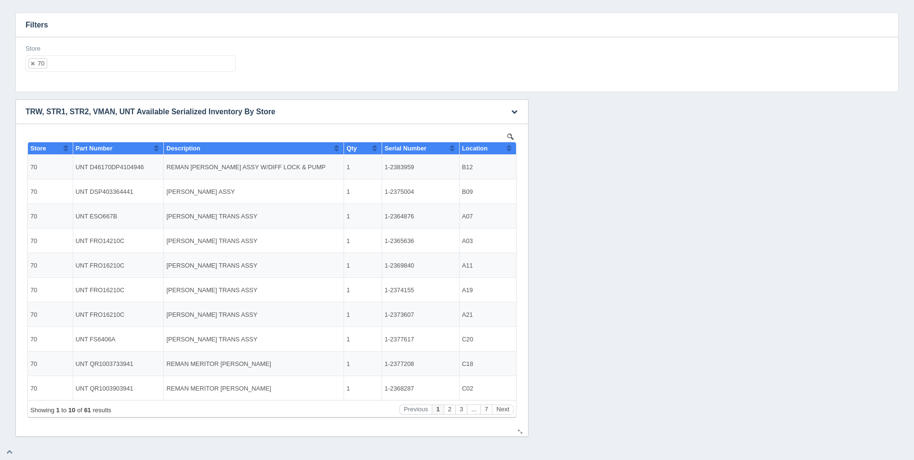
click at [511, 146] on button "Sort column ascending" at bounding box center [509, 148] width 6 height 12
click at [511, 146] on button "Sort column descending" at bounding box center [509, 148] width 6 height 12
click at [513, 408] on button "Next" at bounding box center [503, 409] width 22 height 10
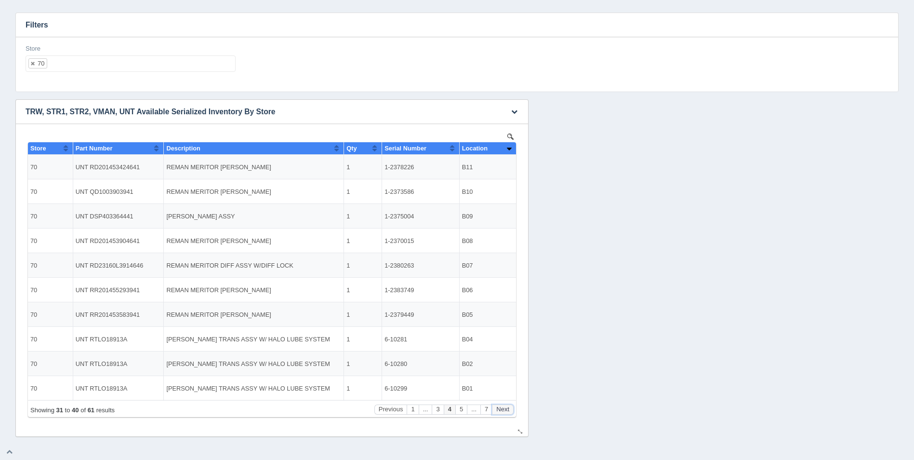
click at [513, 408] on button "Next" at bounding box center [503, 409] width 22 height 10
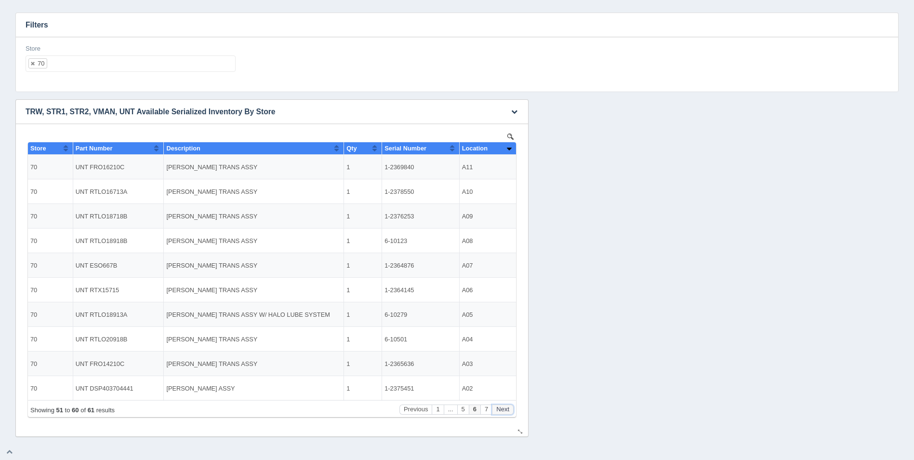
click at [513, 408] on button "Next" at bounding box center [503, 409] width 22 height 10
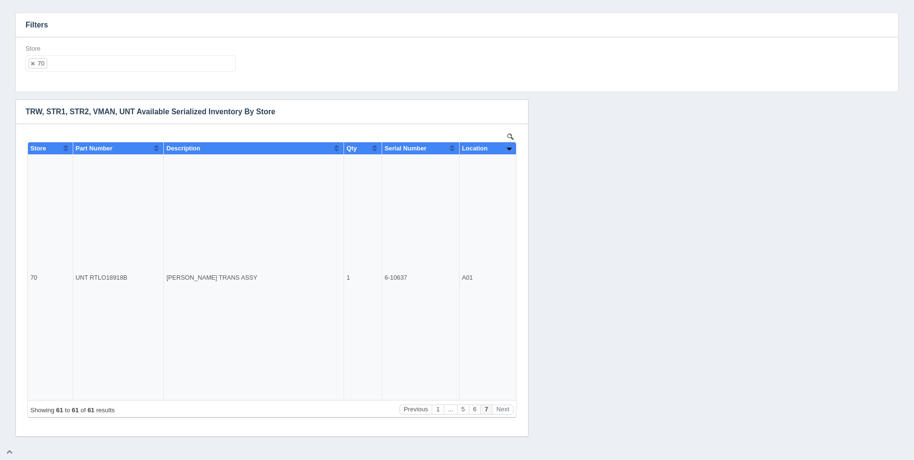
click at [96, 61] on ul "70" at bounding box center [131, 63] width 210 height 16
select select
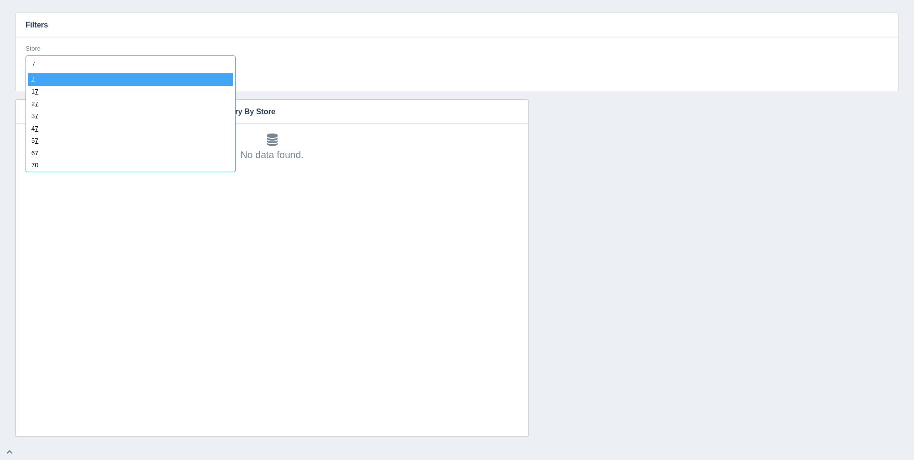
type input "71"
select select "71"
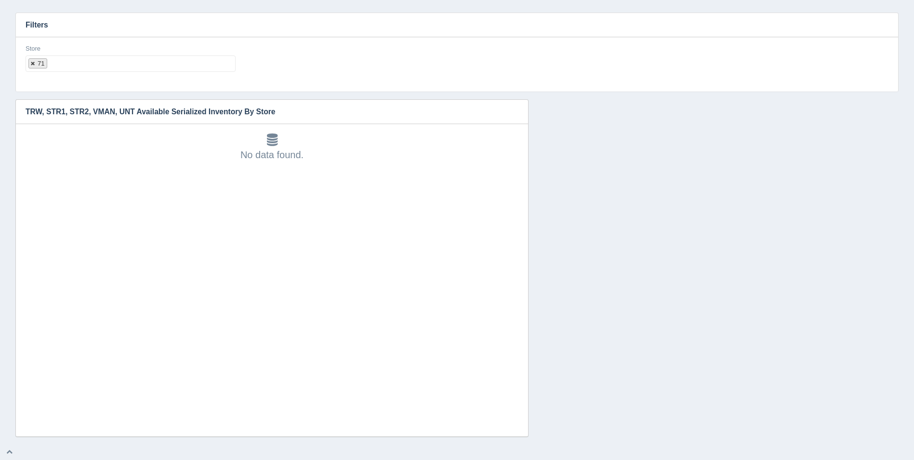
select select
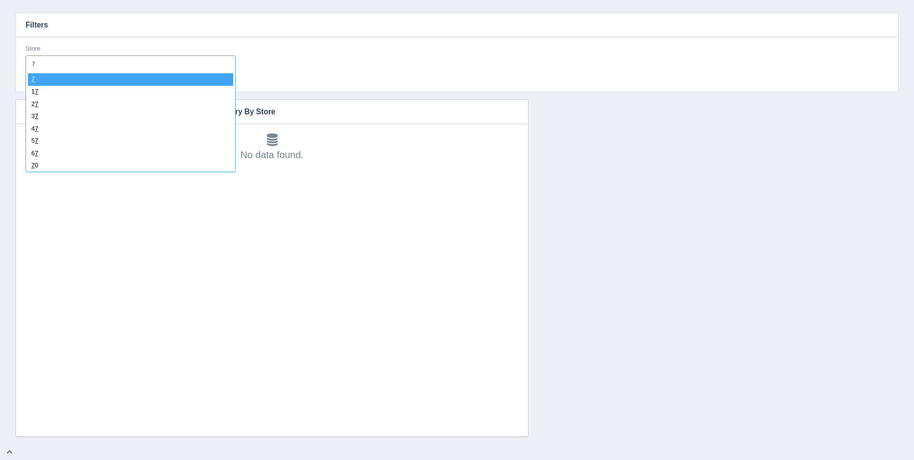
type input "72"
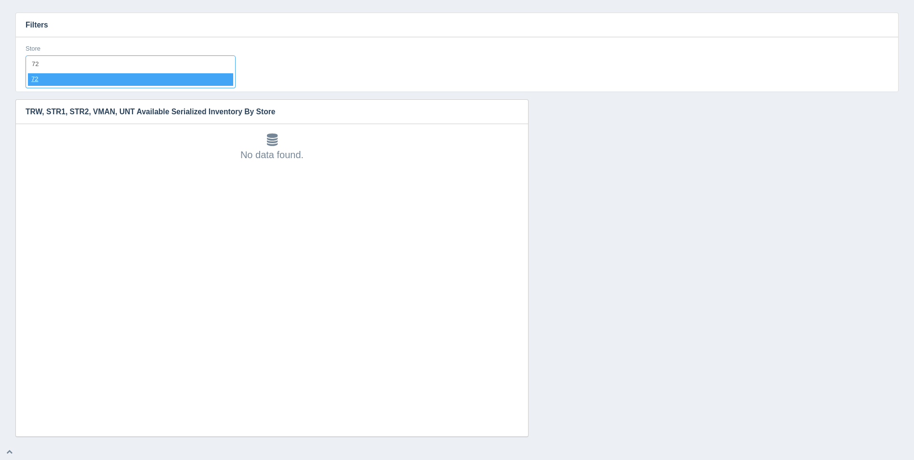
select select "72"
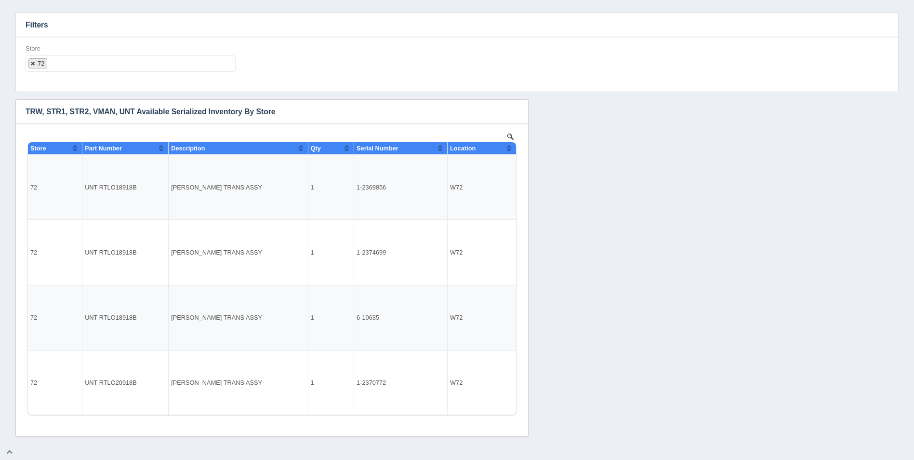
select select
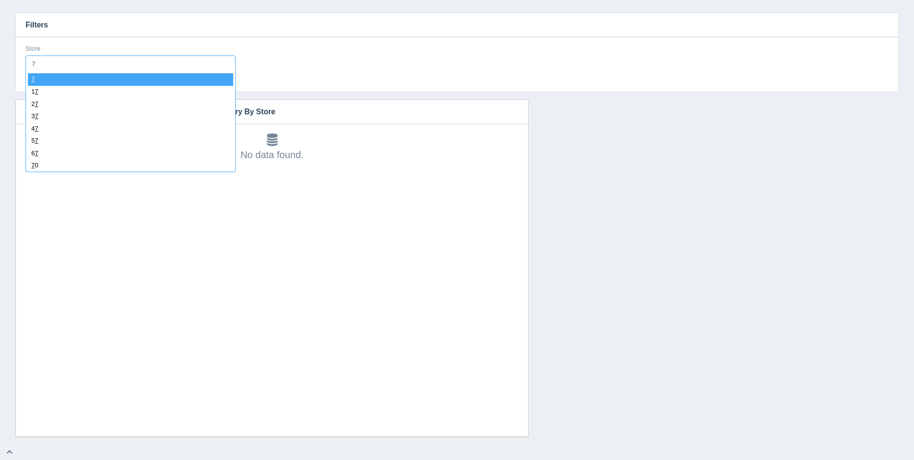
type input "73"
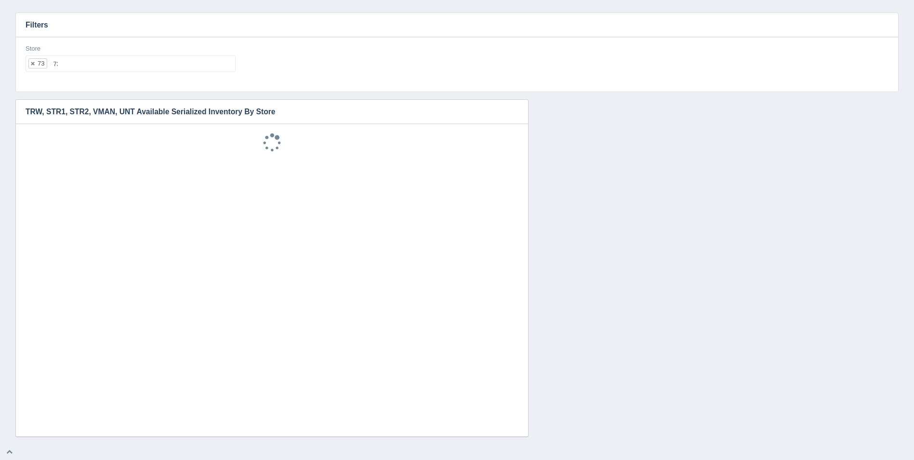
select select "73"
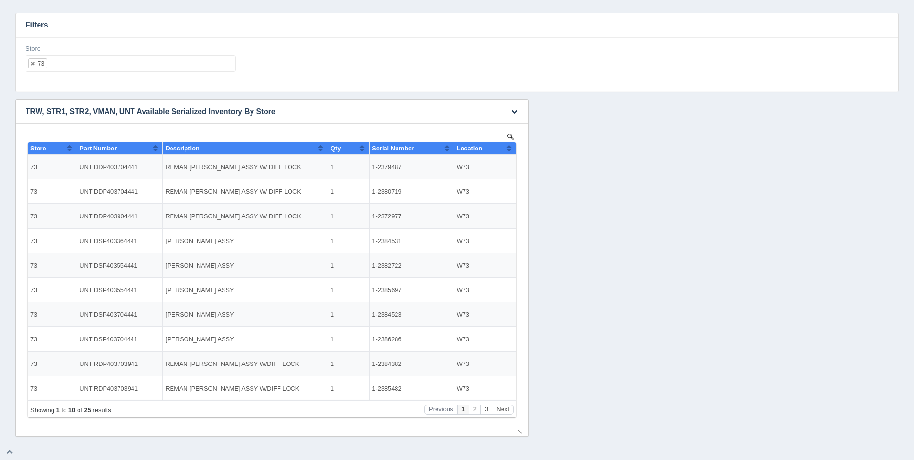
click at [504, 148] on div "Location" at bounding box center [482, 148] width 50 height 7
click at [506, 150] on div "Location" at bounding box center [482, 148] width 50 height 7
click at [502, 405] on button "Next" at bounding box center [503, 409] width 22 height 10
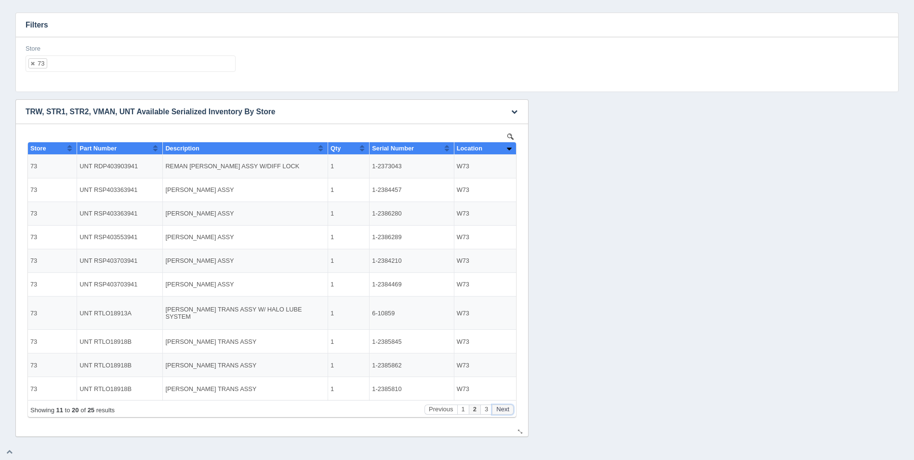
click at [502, 405] on button "Next" at bounding box center [503, 409] width 22 height 10
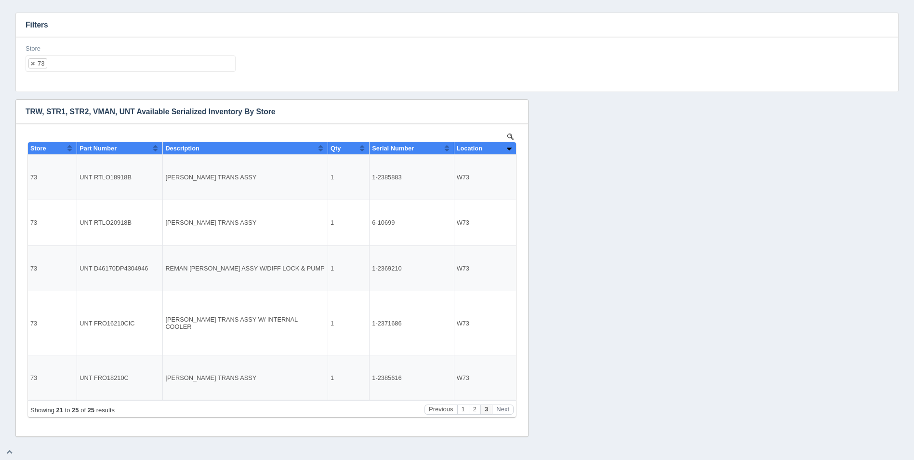
click at [152, 62] on ul "73" at bounding box center [131, 63] width 210 height 16
select select
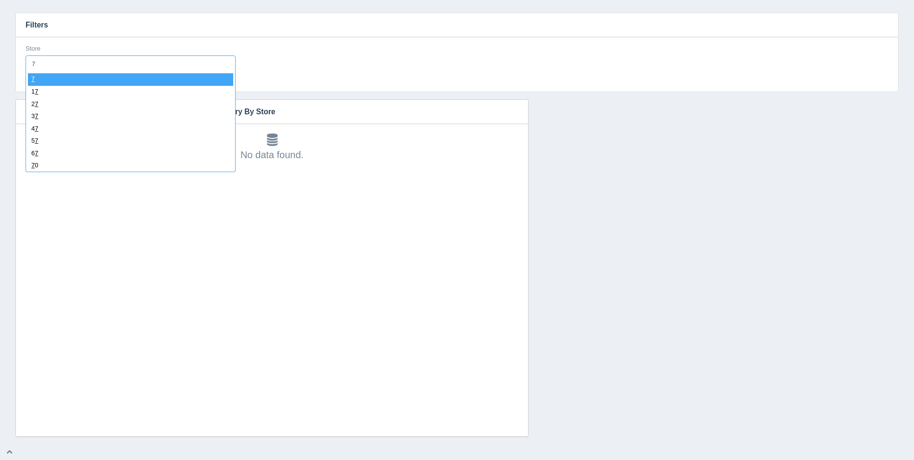
type input "74"
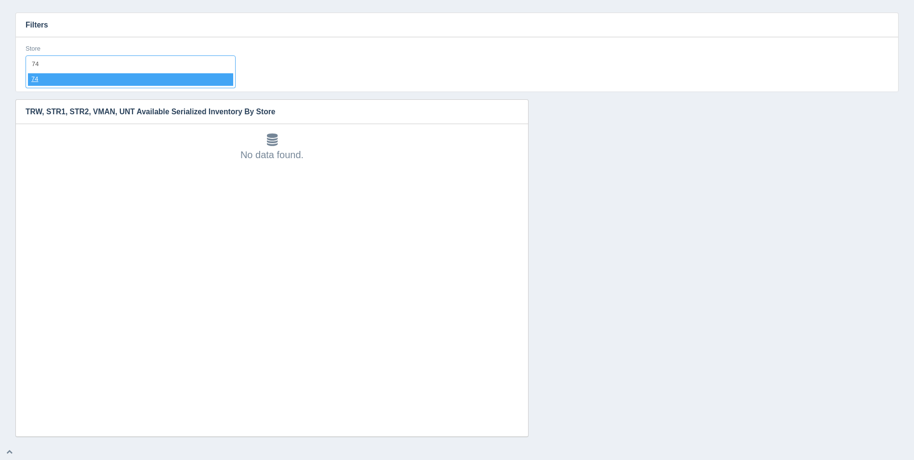
select select "74"
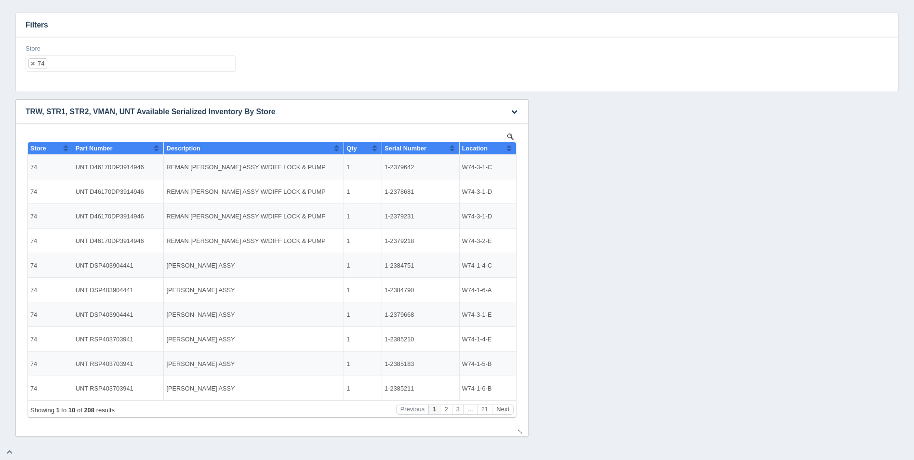
click at [514, 150] on th "Location" at bounding box center [487, 148] width 57 height 13
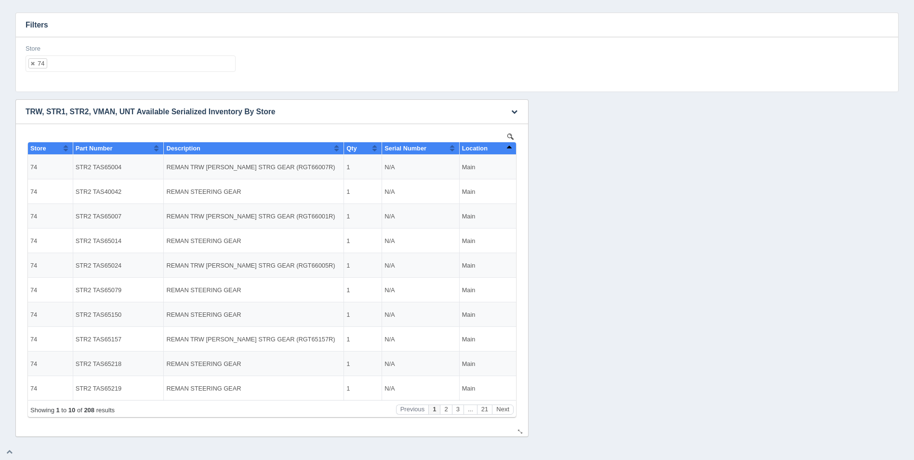
click at [514, 150] on th "Location" at bounding box center [487, 148] width 57 height 13
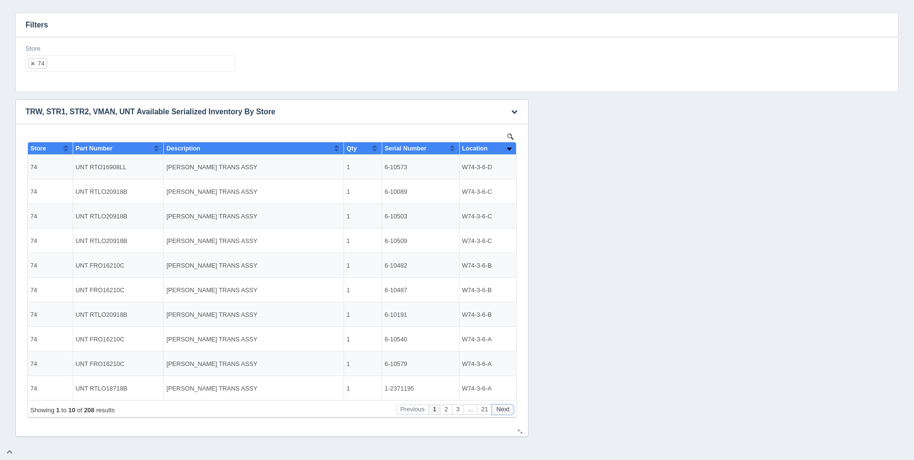
click at [507, 407] on button "Next" at bounding box center [503, 409] width 22 height 10
click at [518, 110] on icon "button" at bounding box center [514, 111] width 6 height 6
click at [443, 109] on h3 "TRW, STR1, STR2, VMAN, UNT Available Serialized Inventory By Store" at bounding box center [257, 112] width 483 height 24
click at [507, 137] on link at bounding box center [510, 136] width 11 height 11
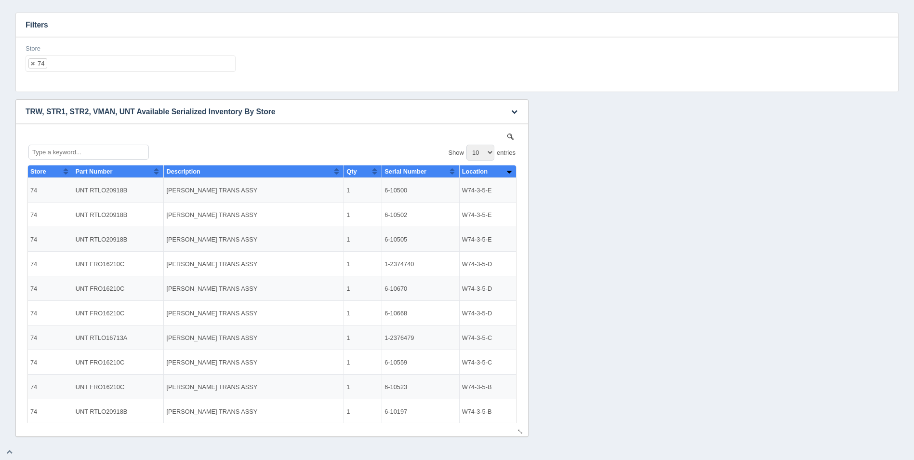
click at [480, 151] on select "10 25 50 100" at bounding box center [481, 153] width 28 height 16
select select "100"
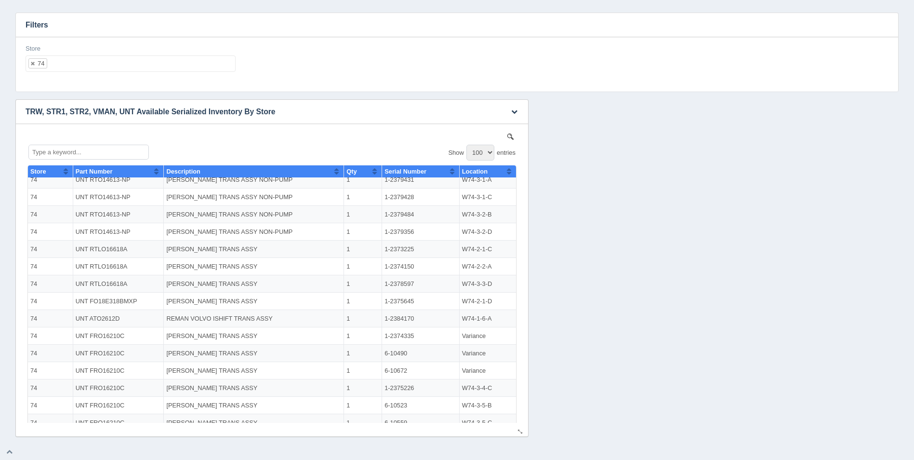
scroll to position [1200, 0]
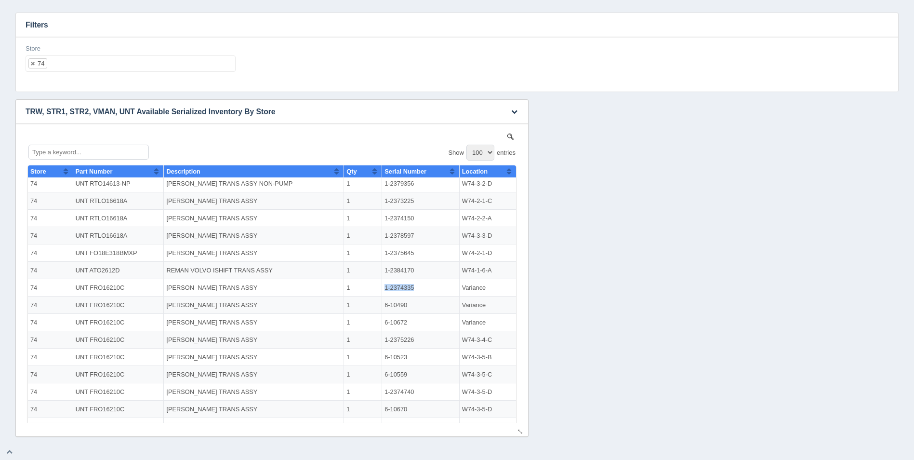
drag, startPoint x: 405, startPoint y: 287, endPoint x: 375, endPoint y: 288, distance: 30.4
click at [382, 288] on td "1-2374335" at bounding box center [420, 287] width 77 height 17
copy td "1-2374335"
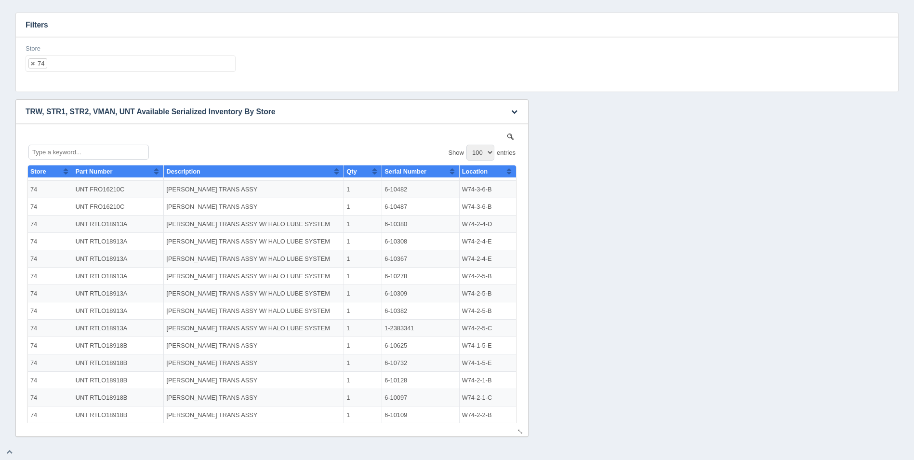
scroll to position [17, 0]
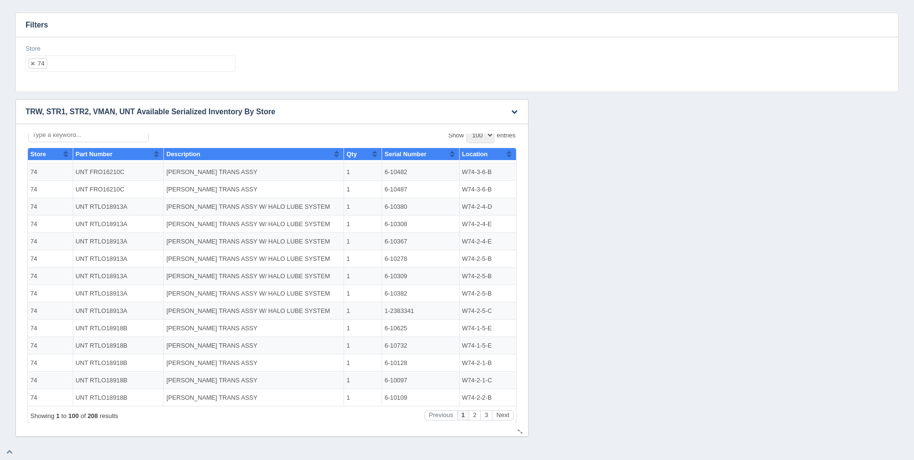
click at [506, 150] on button "Sort column ascending" at bounding box center [509, 154] width 6 height 12
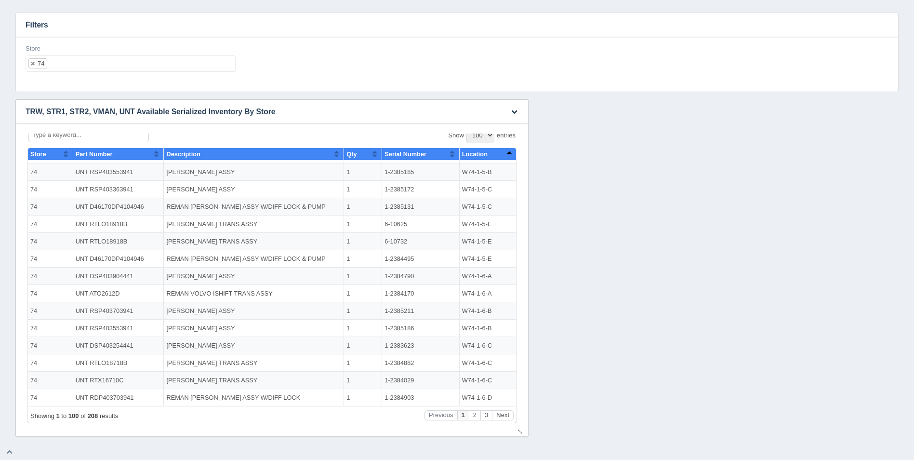
click at [506, 150] on button "Sort column descending" at bounding box center [509, 154] width 6 height 12
click at [494, 417] on button "Next" at bounding box center [503, 415] width 22 height 10
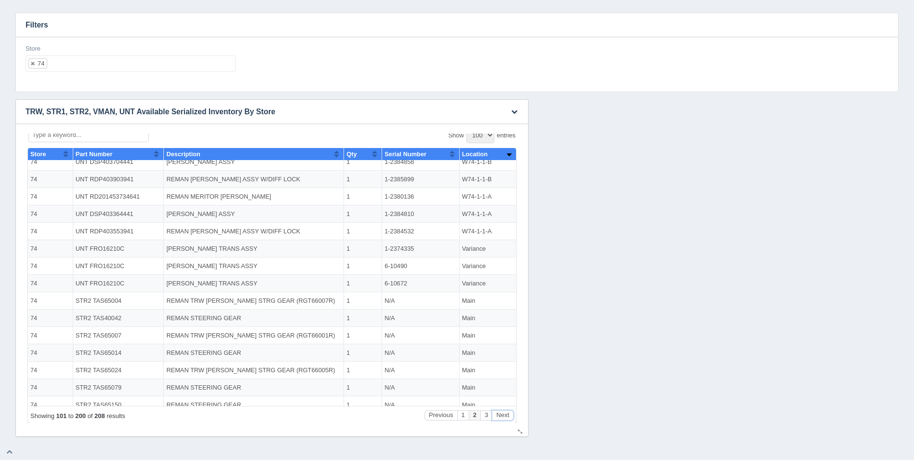
scroll to position [1200, 0]
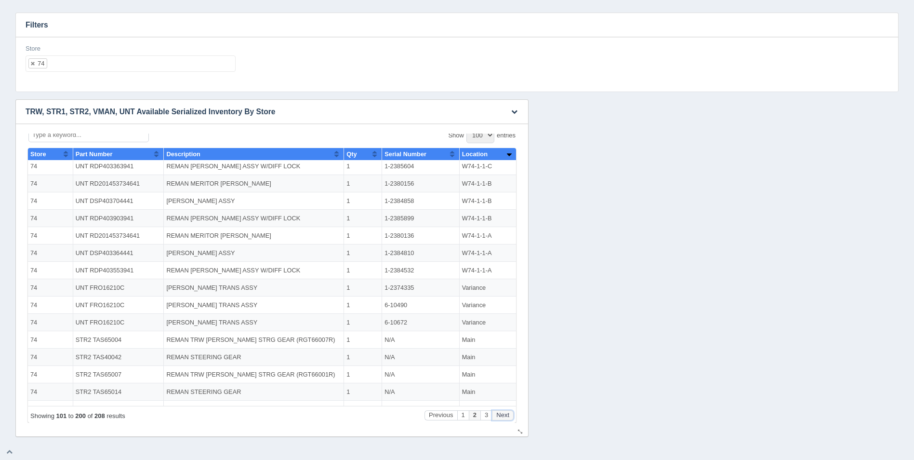
click at [495, 413] on button "Next" at bounding box center [503, 415] width 22 height 10
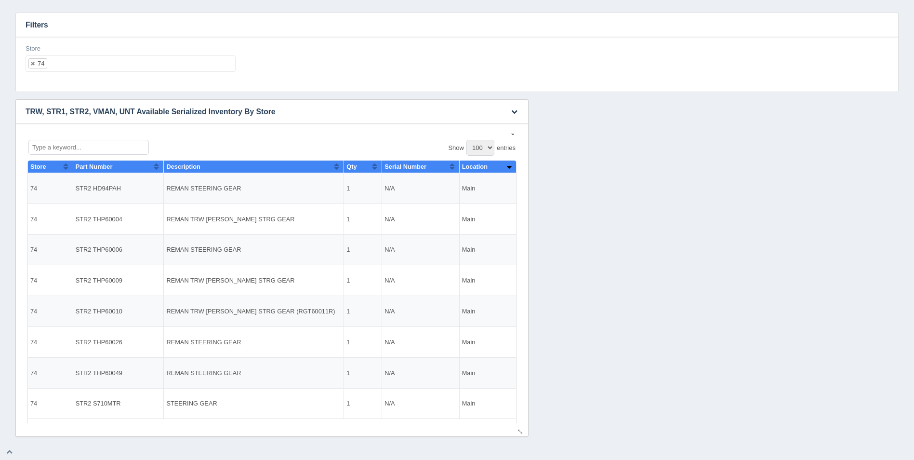
scroll to position [0, 0]
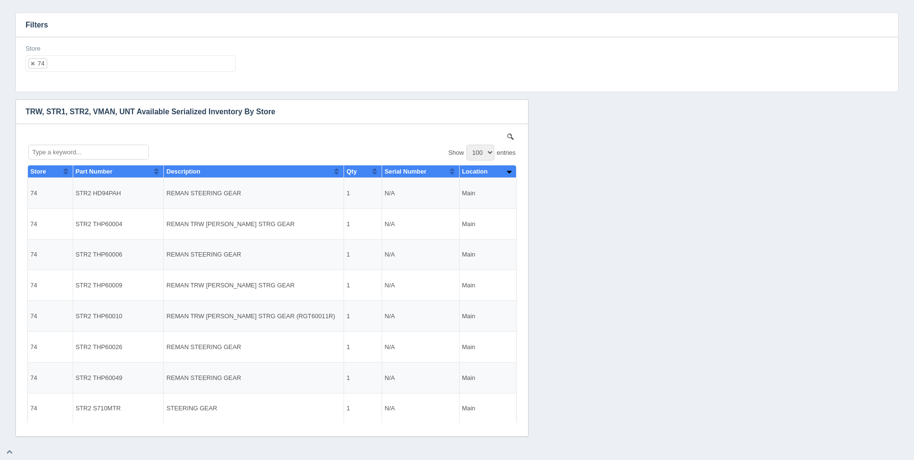
click at [73, 64] on ul "74" at bounding box center [131, 63] width 210 height 16
select select
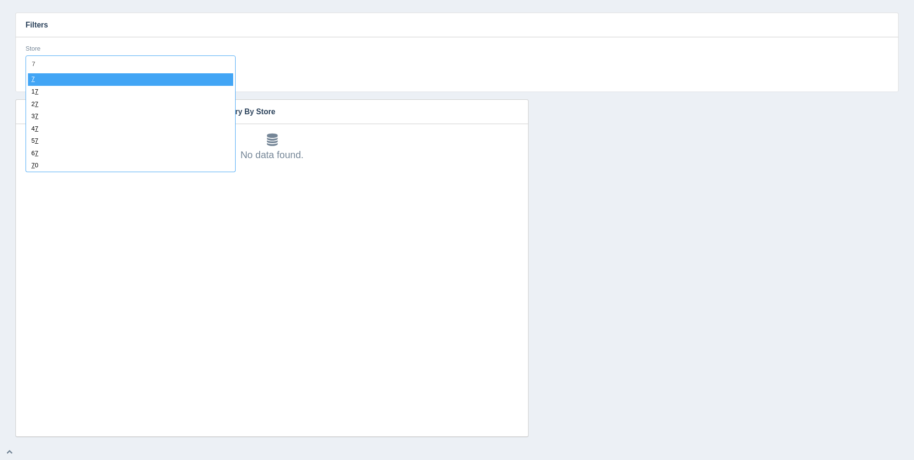
type input "75"
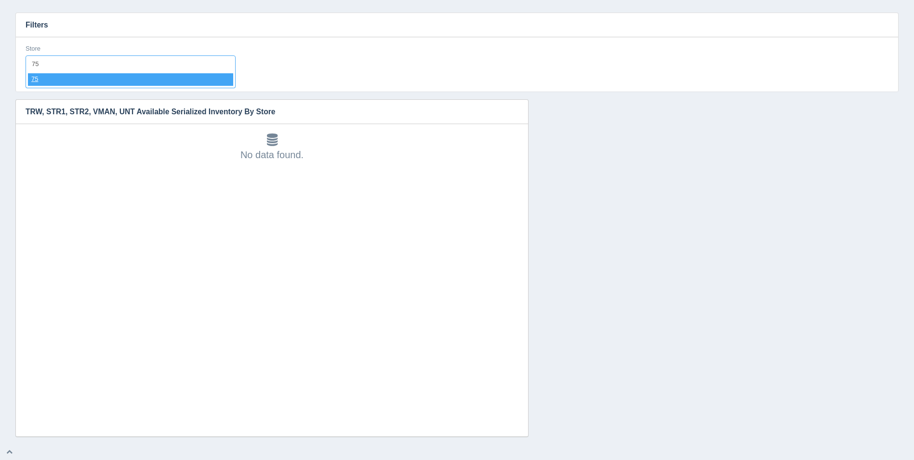
select select "75"
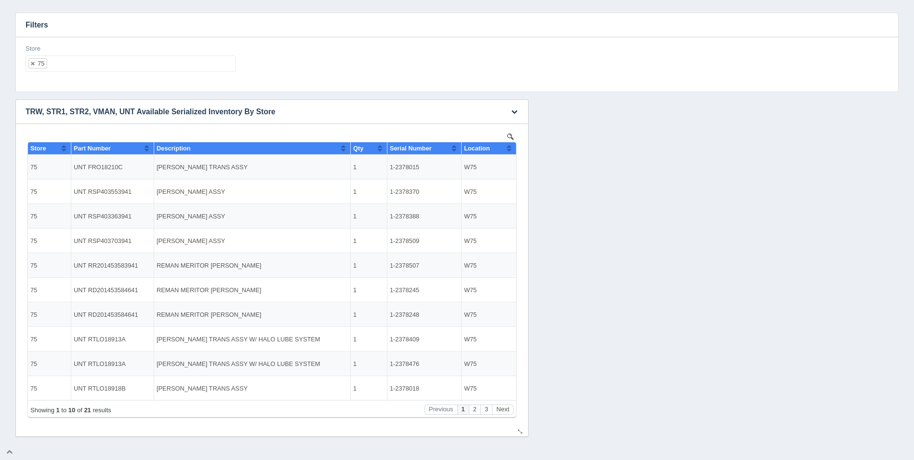
click at [508, 146] on button "Sort column ascending" at bounding box center [509, 148] width 6 height 12
click at [508, 146] on button "Sort column descending" at bounding box center [509, 148] width 6 height 12
click at [504, 407] on button "Next" at bounding box center [503, 409] width 22 height 10
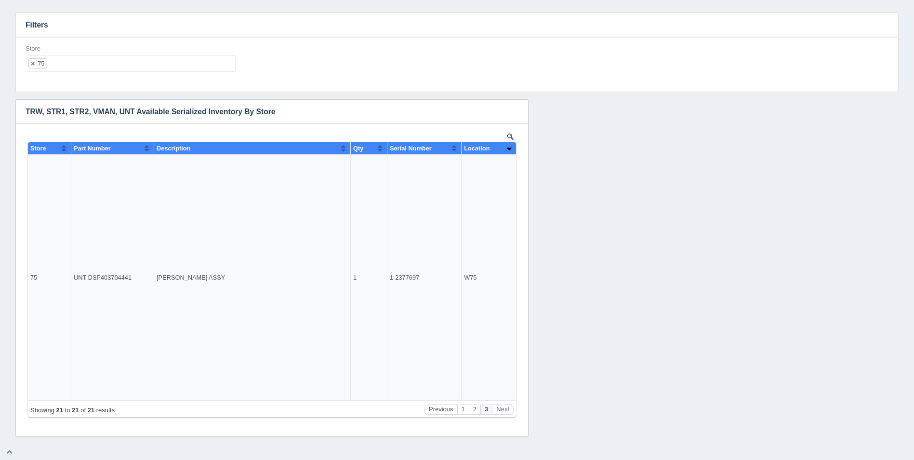
click at [644, 309] on div "Download CSV View all results TRW, STR1, STR2, VMAN, UNT Available Serialized I…" at bounding box center [457, 267] width 888 height 337
